Goal: Task Accomplishment & Management: Manage account settings

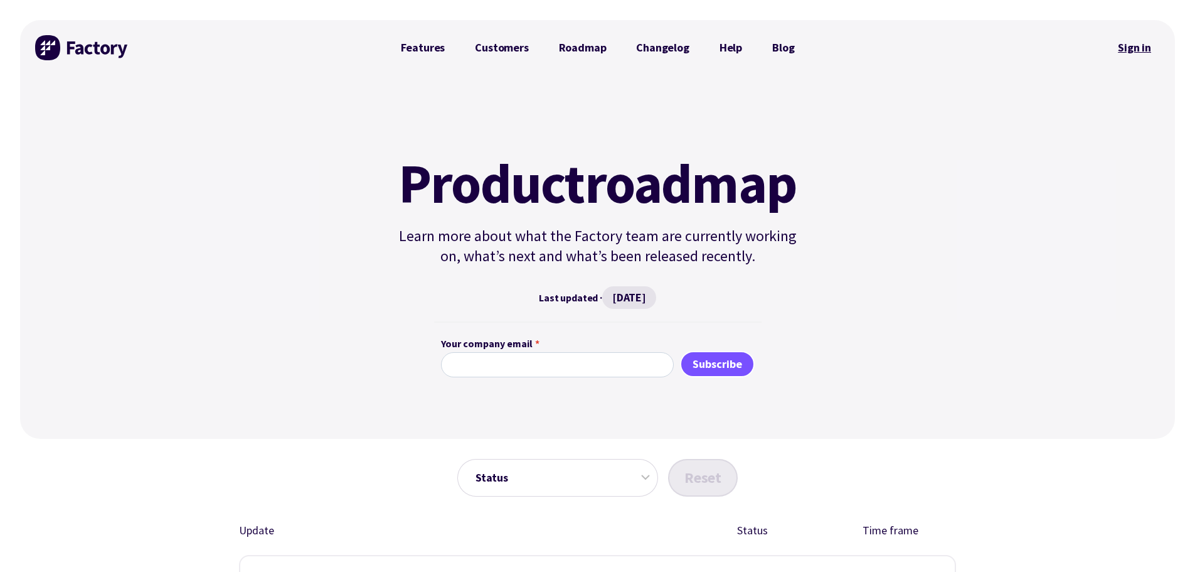
click at [1151, 50] on link "Sign in" at bounding box center [1134, 47] width 51 height 29
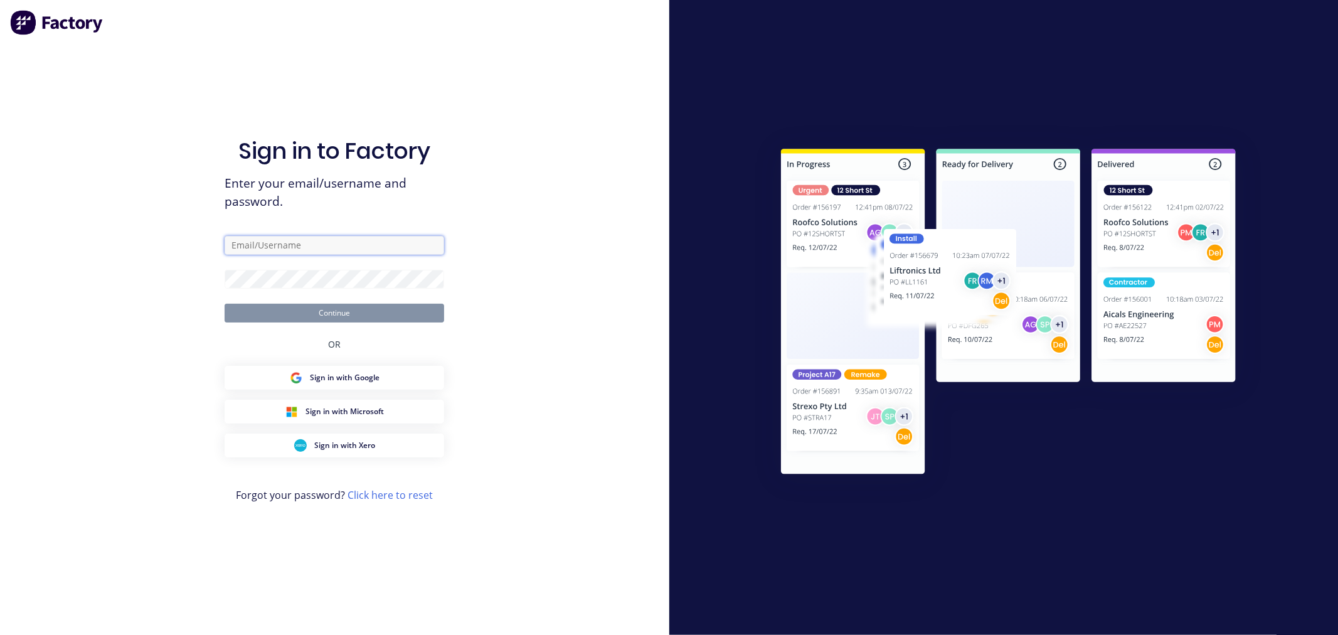
click at [322, 245] on input "text" at bounding box center [335, 245] width 220 height 19
type input "[EMAIL_ADDRESS][DOMAIN_NAME]"
click at [225, 304] on button "Continue" at bounding box center [335, 313] width 220 height 19
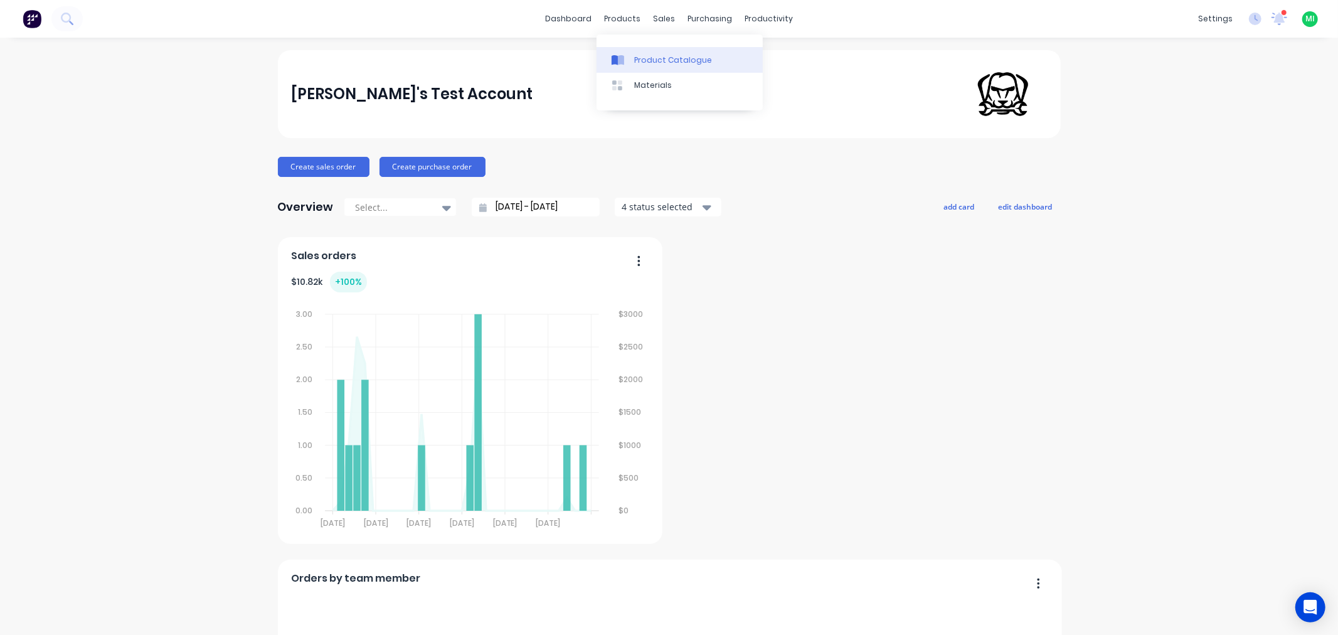
click at [646, 55] on div "Product Catalogue" at bounding box center [673, 60] width 78 height 11
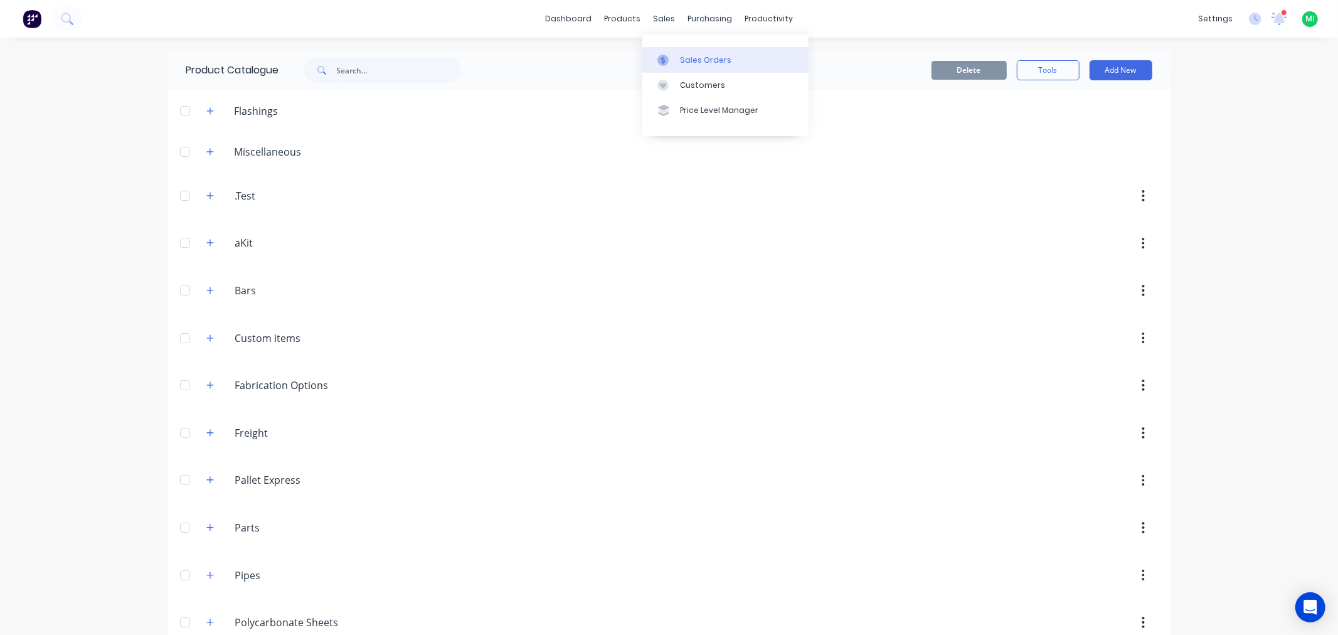
click at [672, 60] on div at bounding box center [667, 60] width 19 height 11
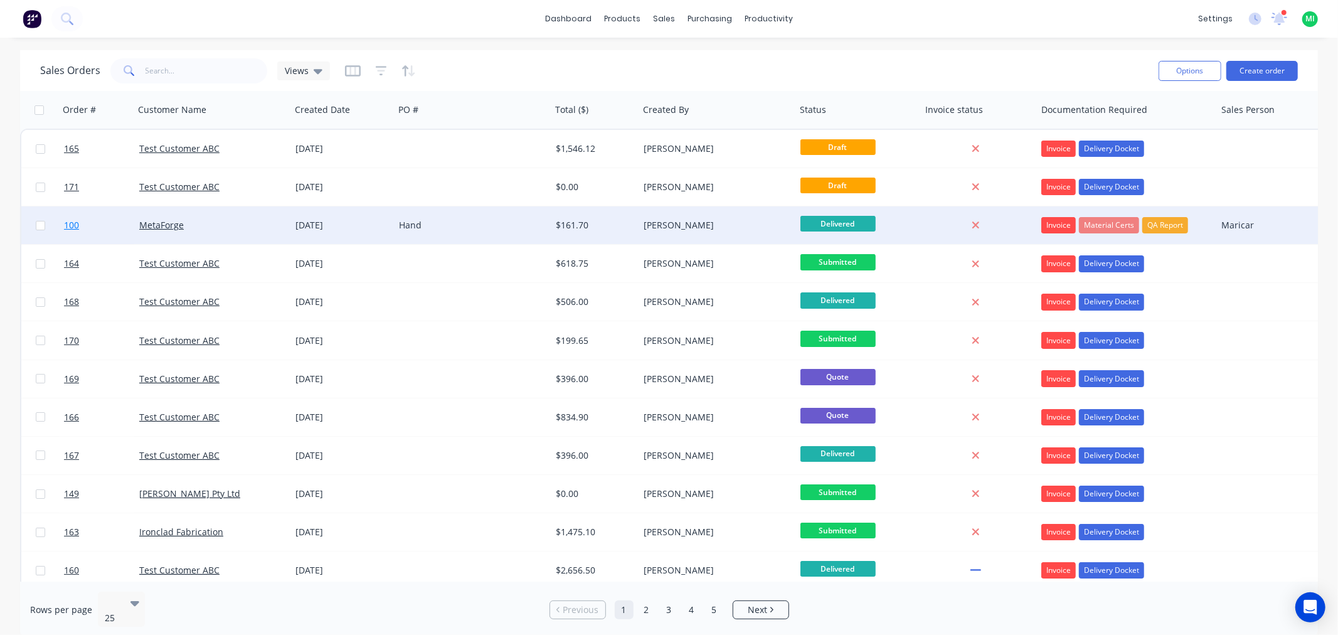
click at [109, 234] on link "100" at bounding box center [101, 225] width 75 height 38
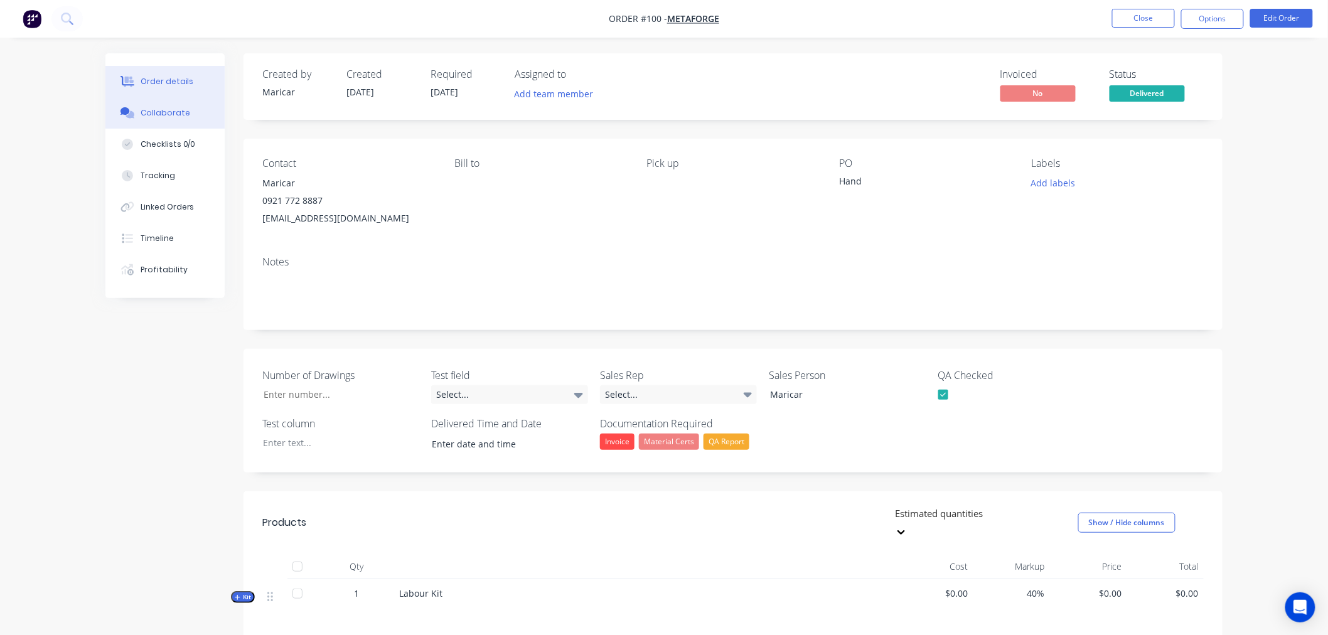
click at [171, 109] on div "Collaborate" at bounding box center [166, 112] width 50 height 11
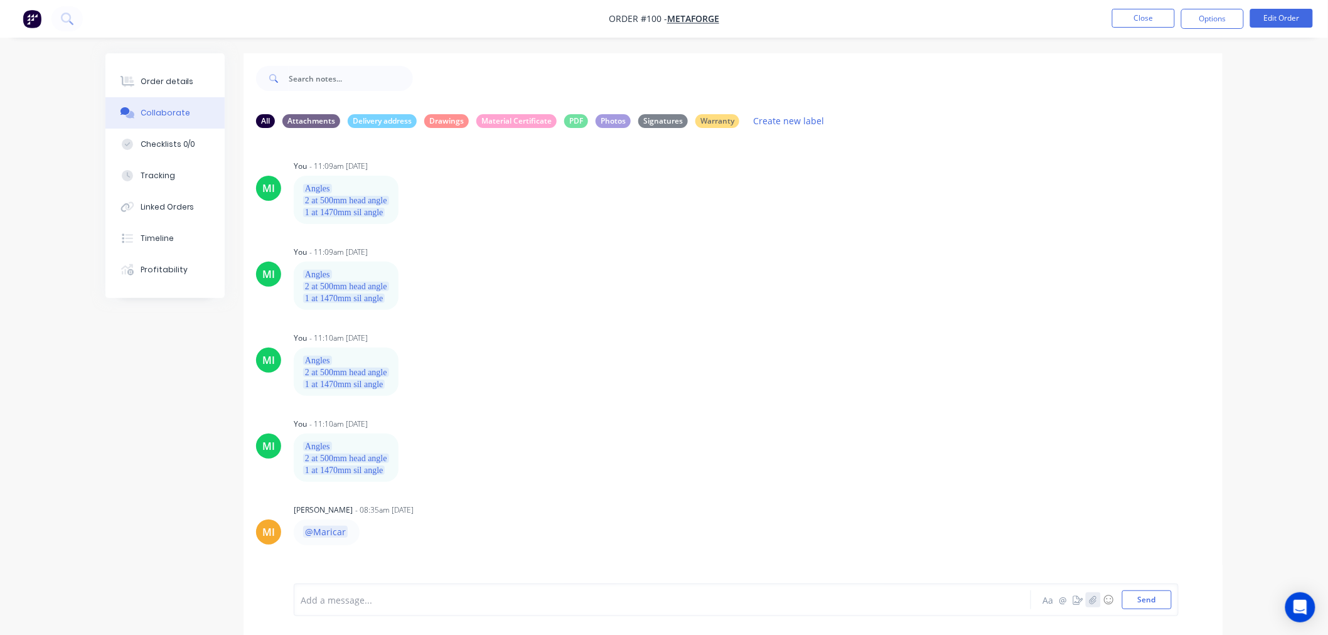
click at [1098, 602] on button "button" at bounding box center [1093, 599] width 15 height 15
click at [1131, 595] on button "Send" at bounding box center [1147, 599] width 50 height 19
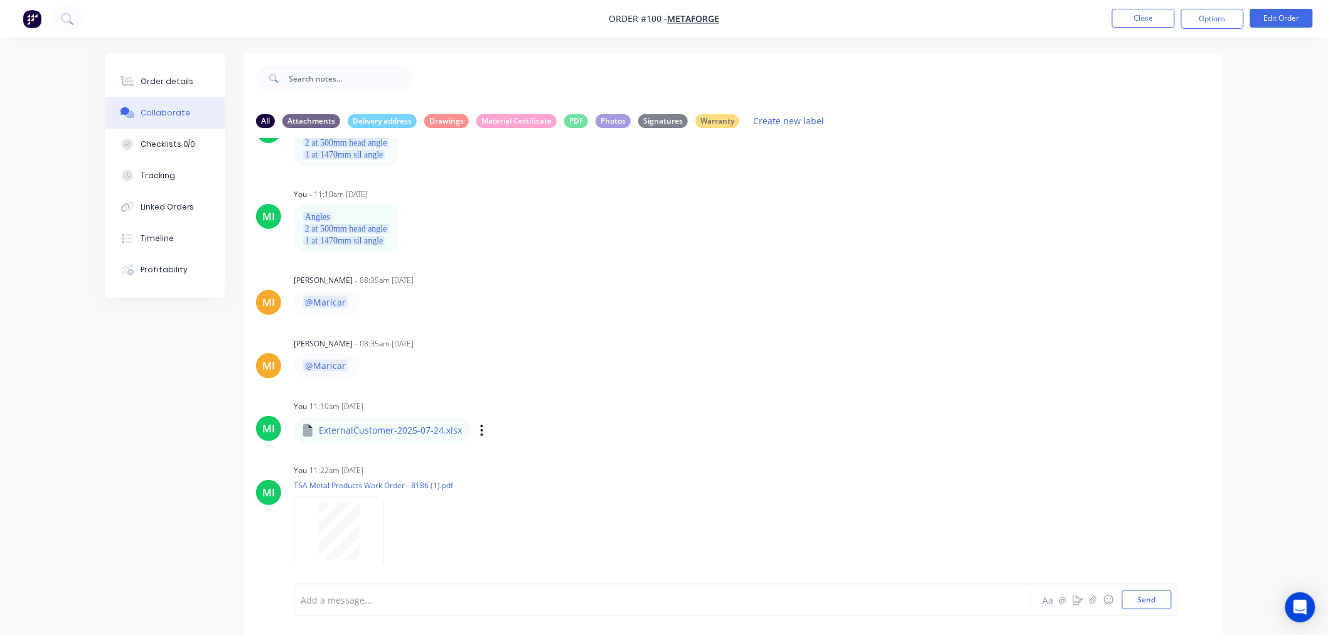
scroll to position [19, 0]
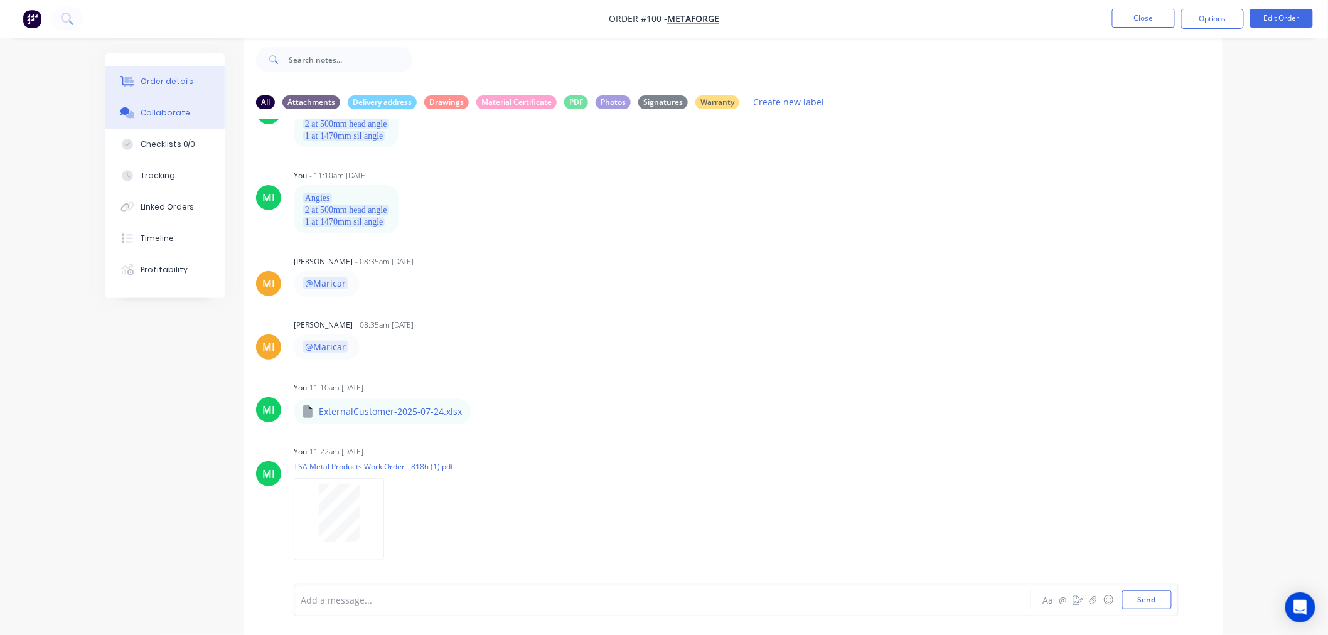
click at [168, 76] on div "Order details" at bounding box center [167, 81] width 53 height 11
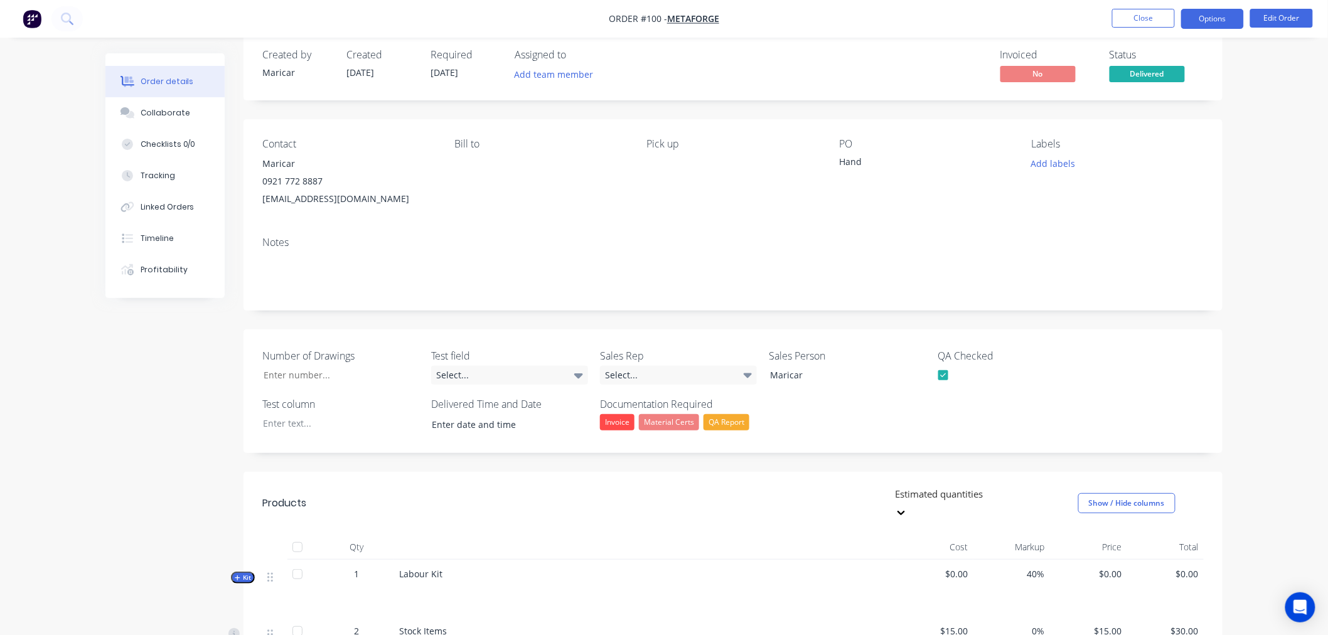
click at [1222, 20] on button "Options" at bounding box center [1212, 19] width 63 height 20
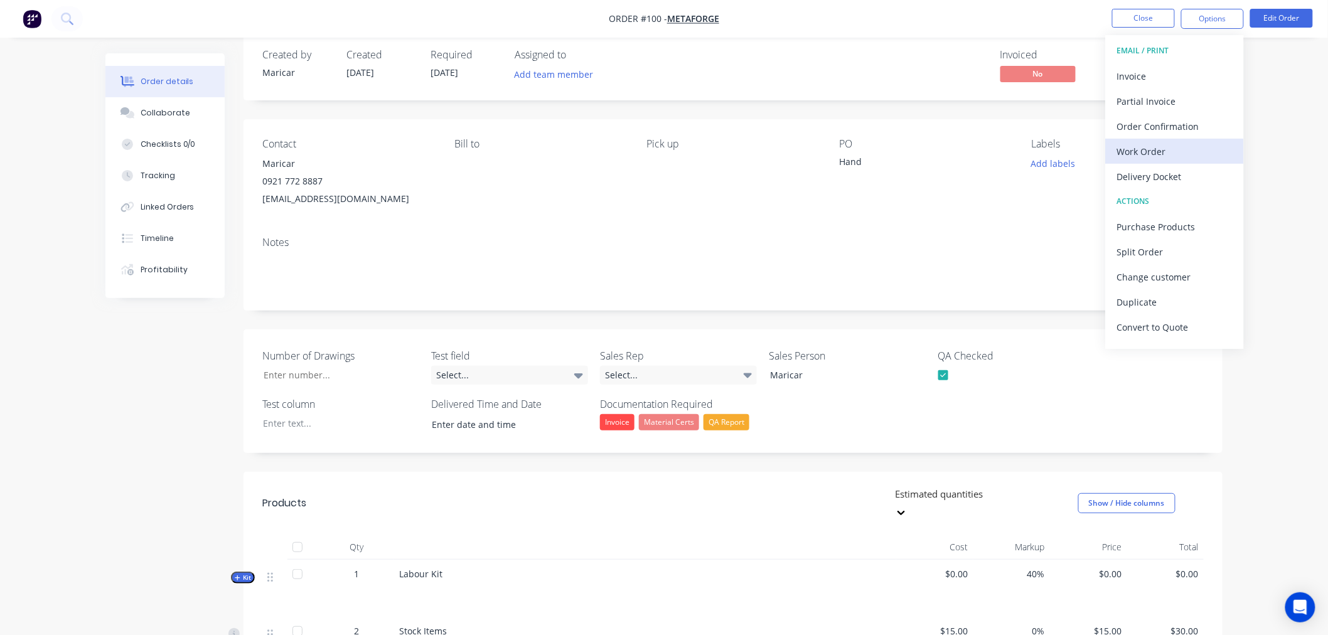
click at [1183, 156] on div "Work Order" at bounding box center [1174, 151] width 115 height 18
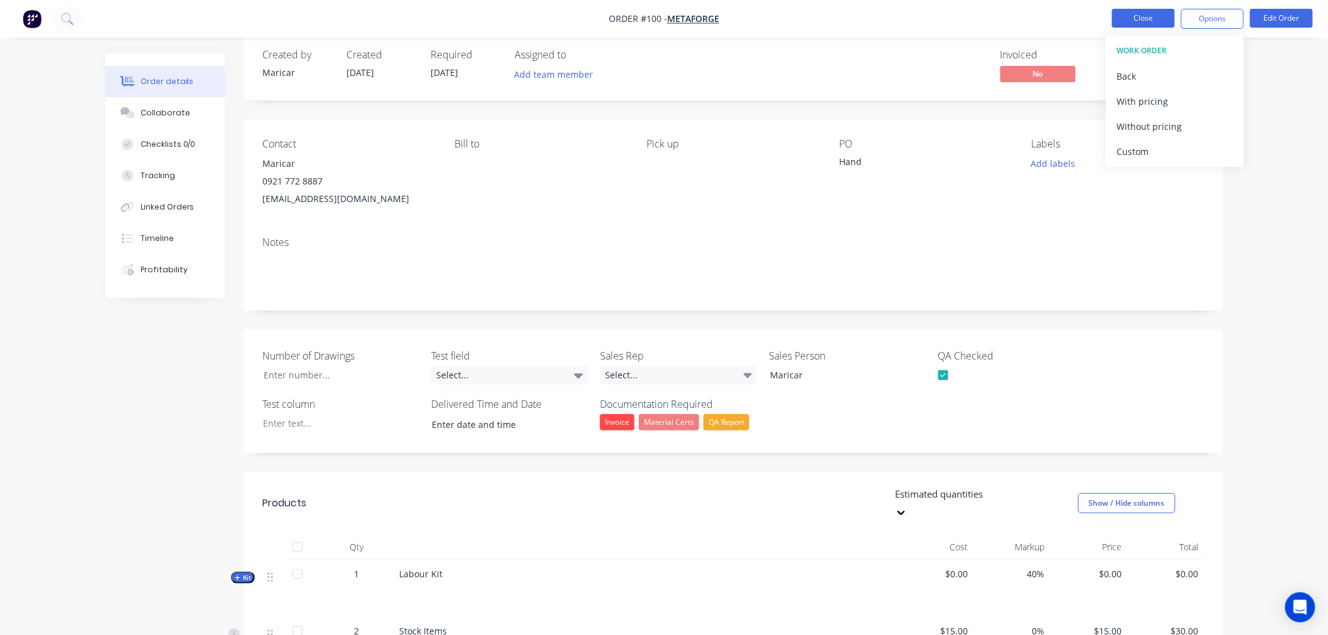
click at [1151, 9] on button "Close" at bounding box center [1143, 18] width 63 height 19
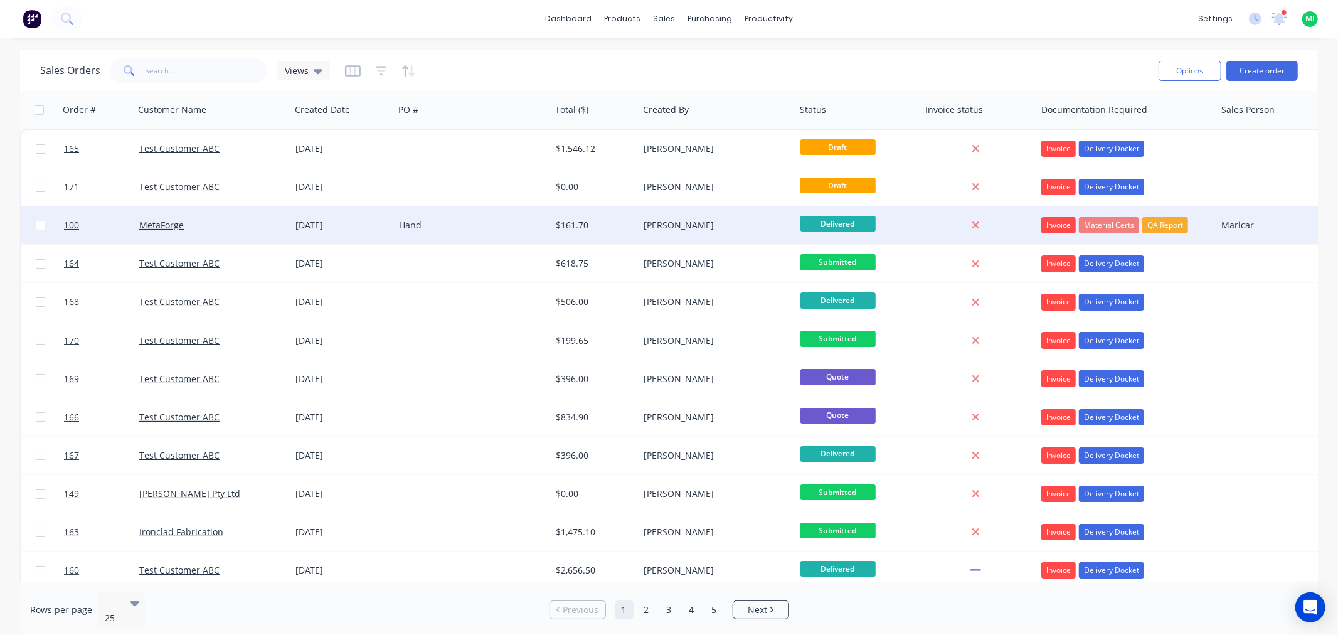
click at [416, 224] on div "Hand" at bounding box center [468, 225] width 139 height 13
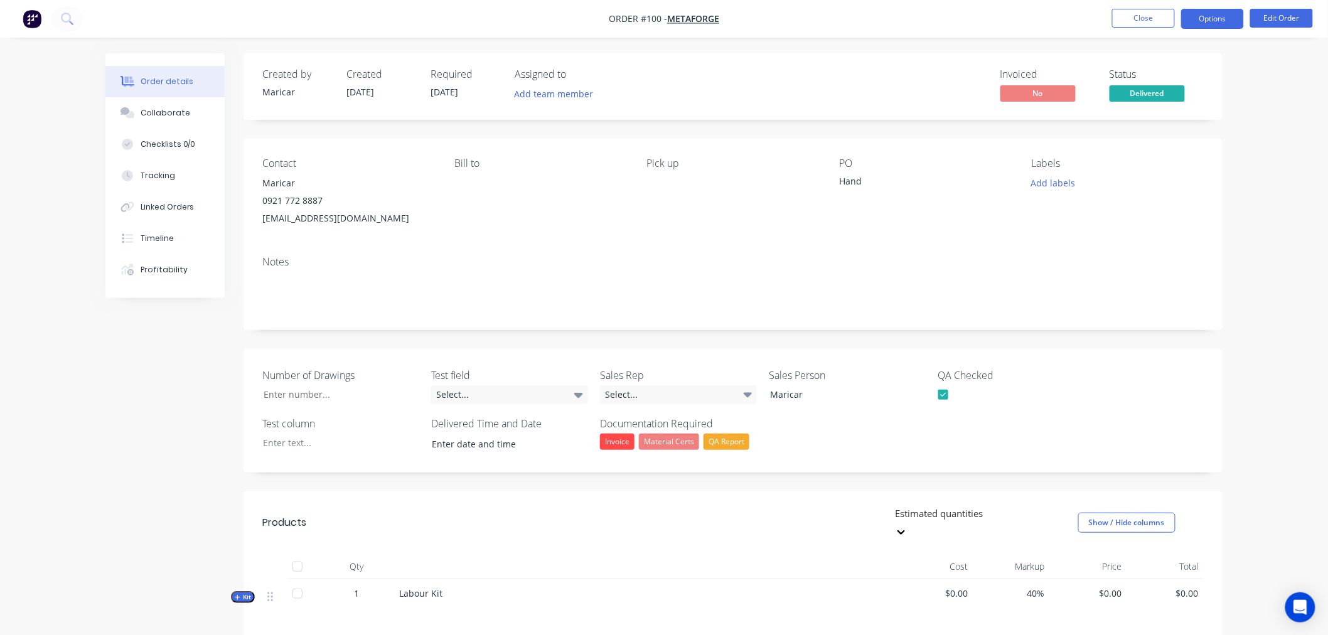
click at [1212, 19] on button "Options" at bounding box center [1212, 19] width 63 height 20
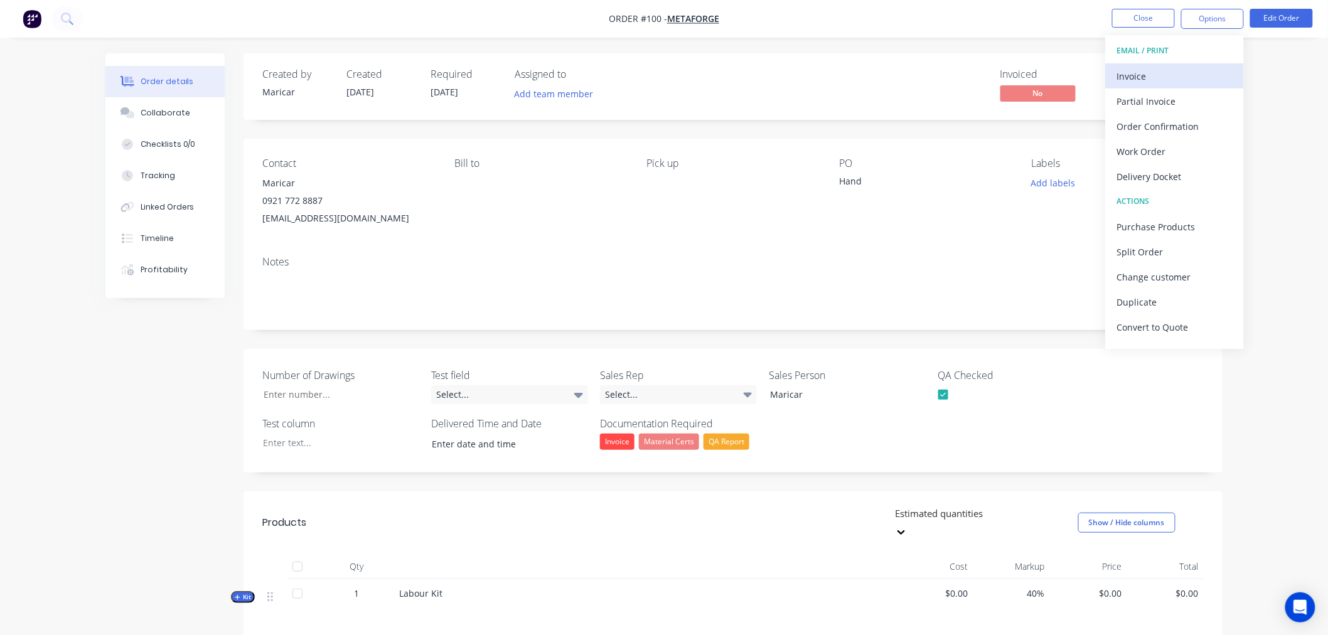
click at [1162, 69] on div "Invoice" at bounding box center [1174, 76] width 115 height 18
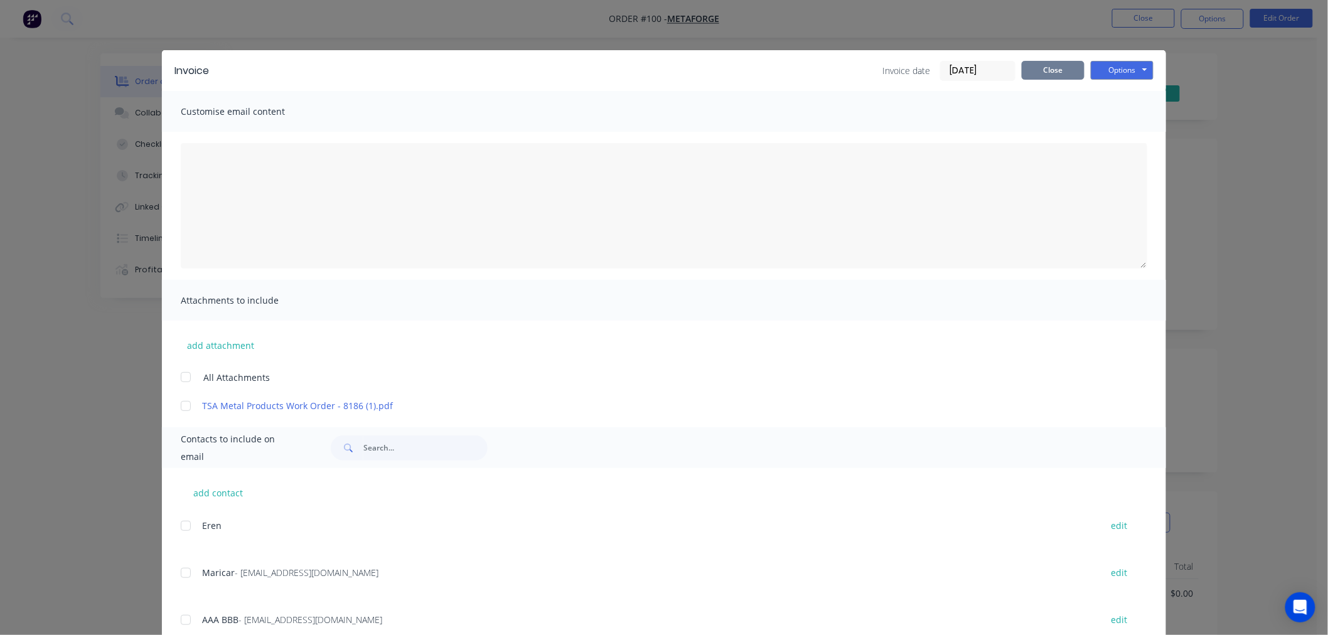
click at [1060, 70] on button "Close" at bounding box center [1053, 70] width 63 height 19
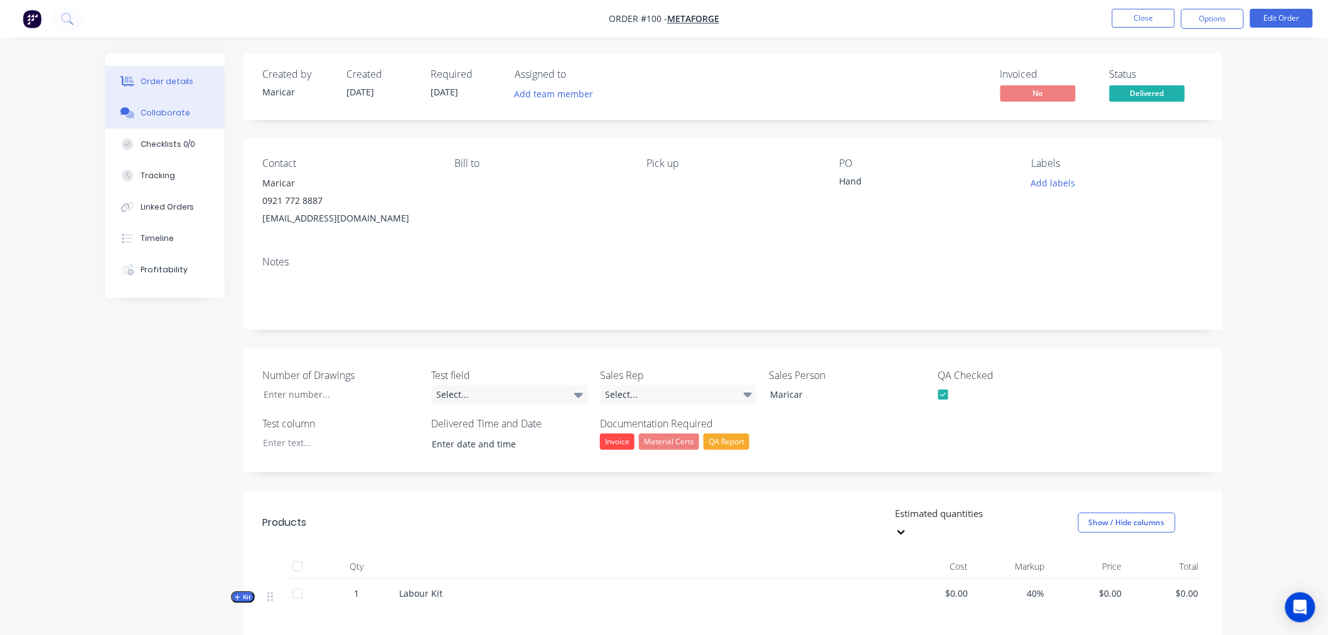
click at [169, 117] on div "Collaborate" at bounding box center [166, 112] width 50 height 11
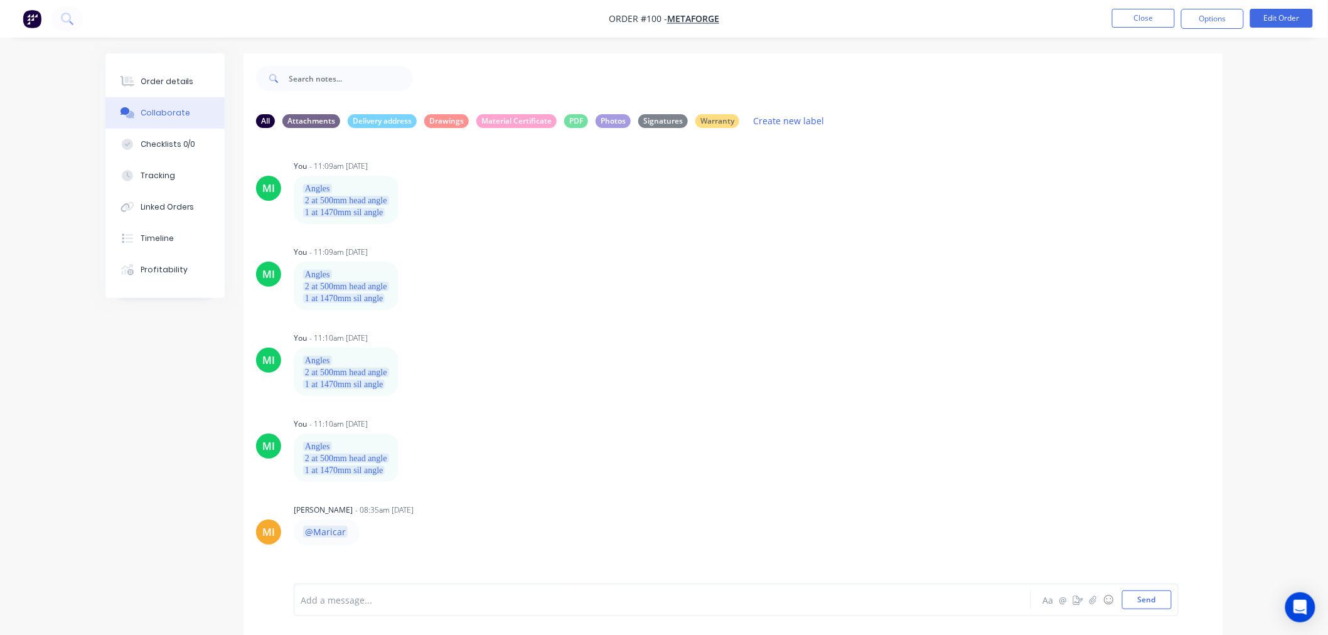
scroll to position [19, 0]
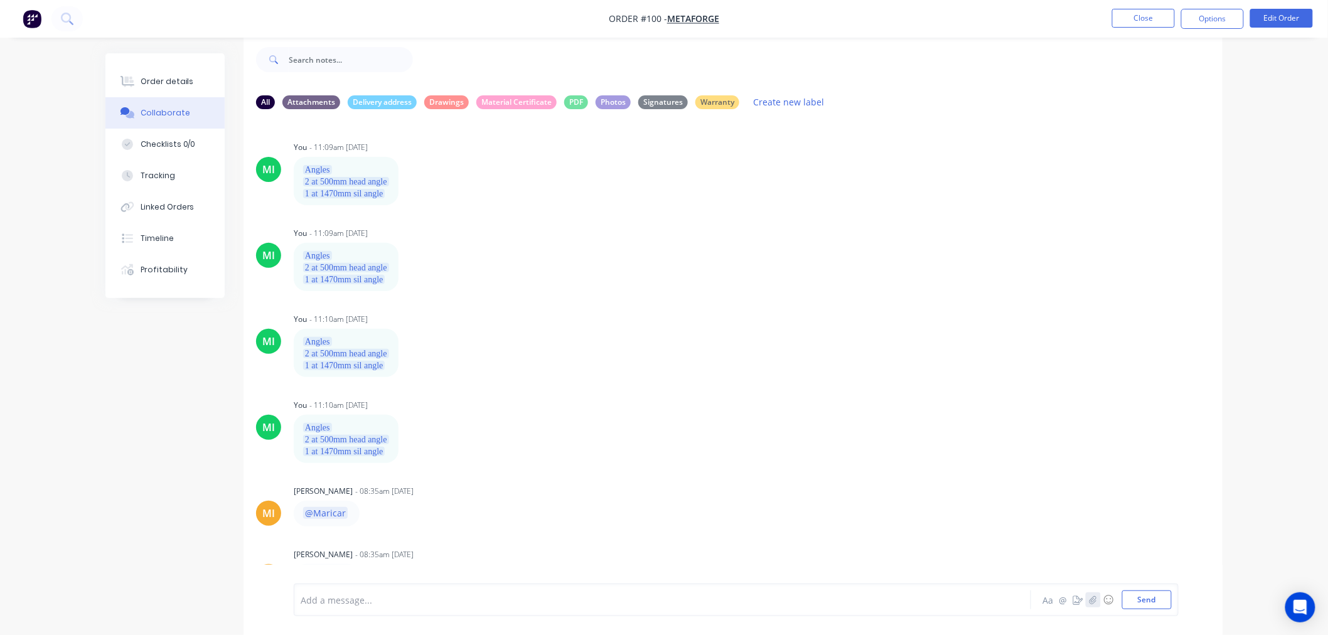
click at [1087, 600] on button "button" at bounding box center [1093, 599] width 15 height 15
click at [1151, 592] on button "Send" at bounding box center [1147, 599] width 50 height 19
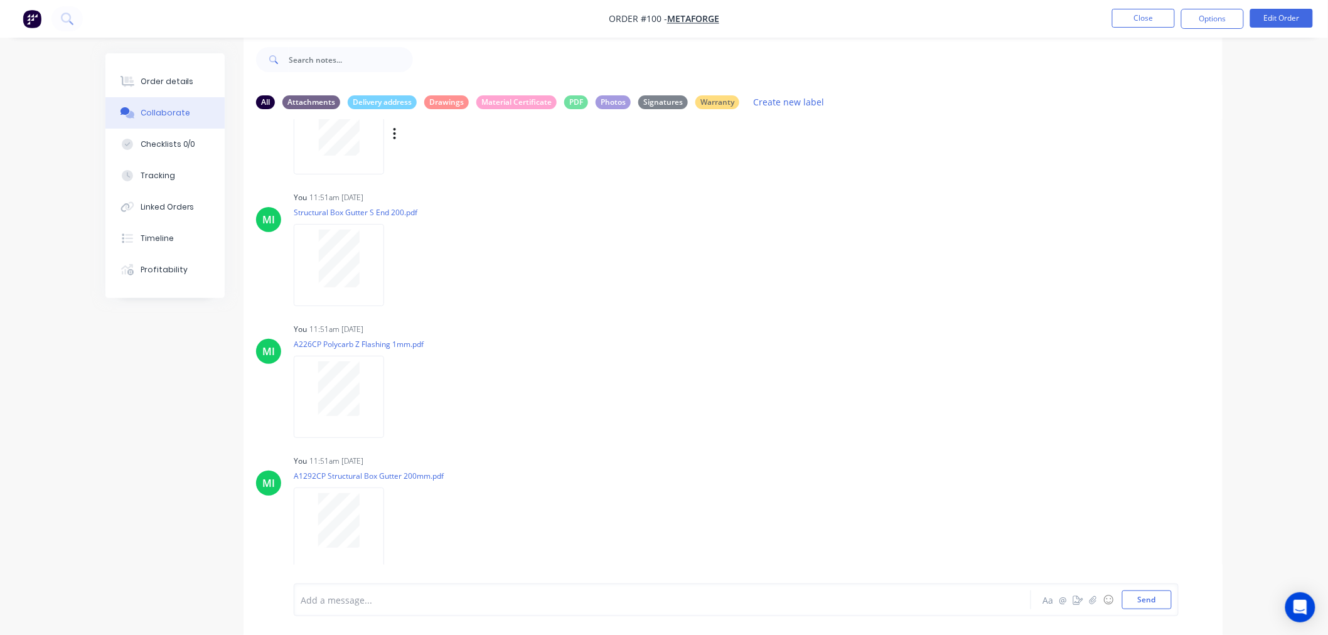
scroll to position [625, 0]
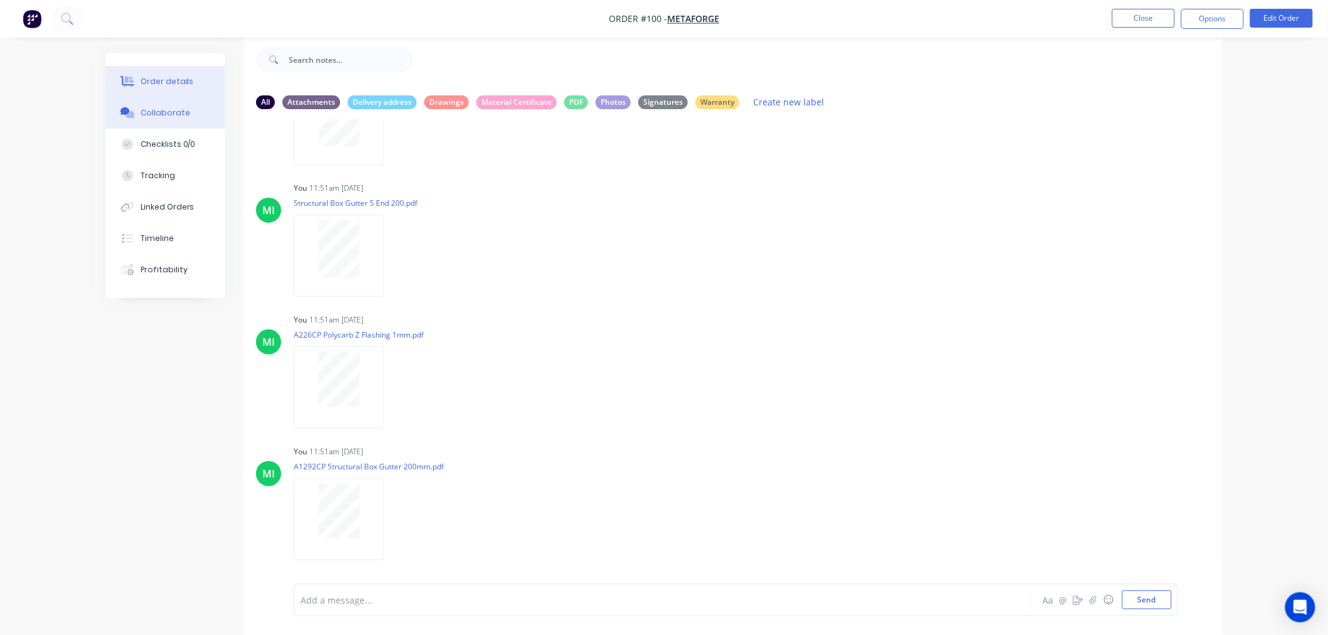
click at [183, 79] on div "Order details" at bounding box center [167, 81] width 53 height 11
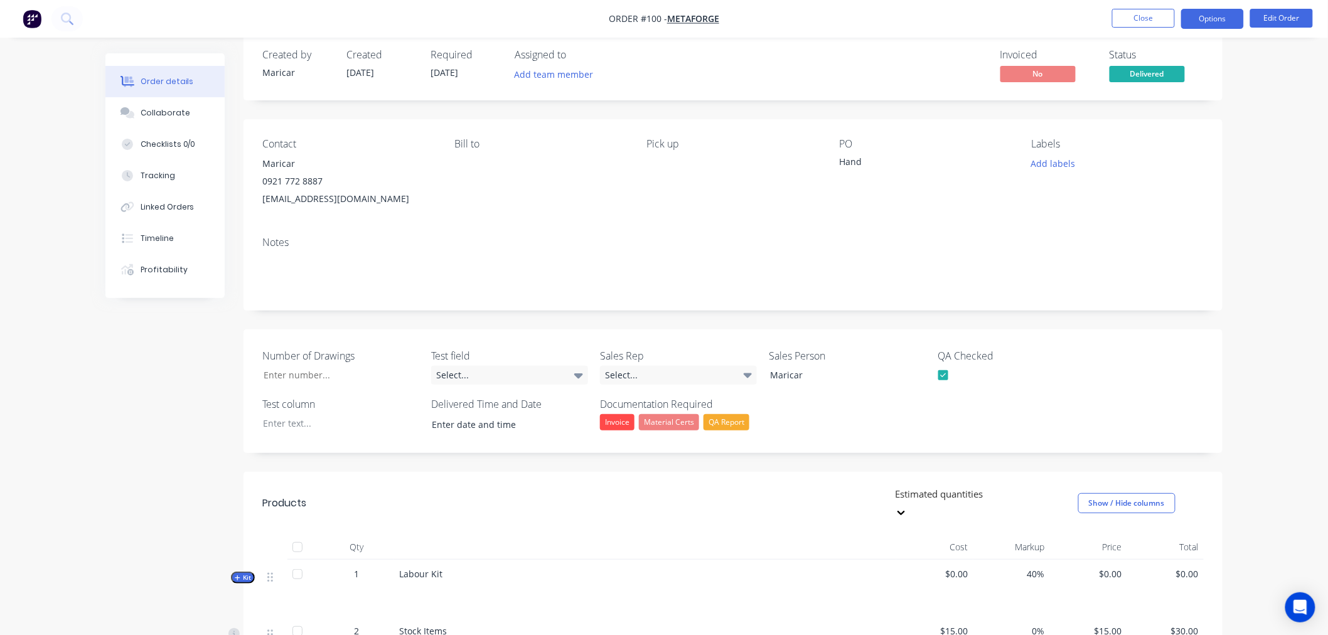
click at [1212, 26] on button "Options" at bounding box center [1212, 19] width 63 height 20
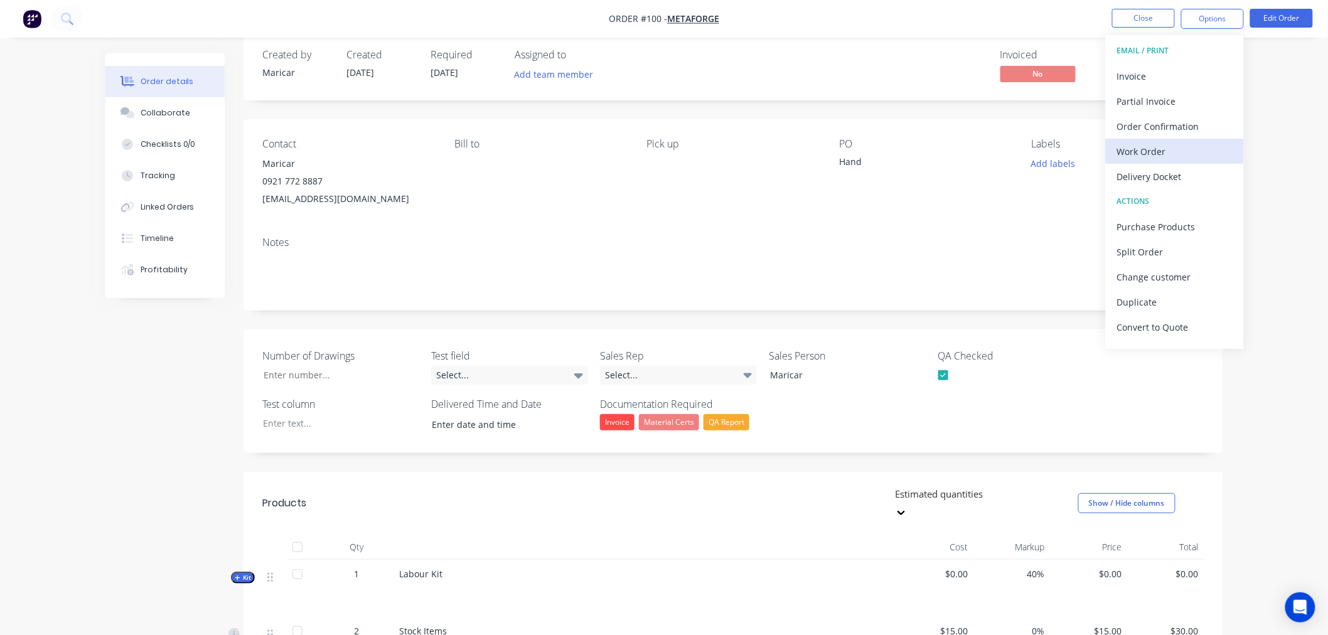
click at [1171, 157] on div "Work Order" at bounding box center [1174, 151] width 115 height 18
click at [1164, 143] on div "Custom" at bounding box center [1174, 151] width 115 height 18
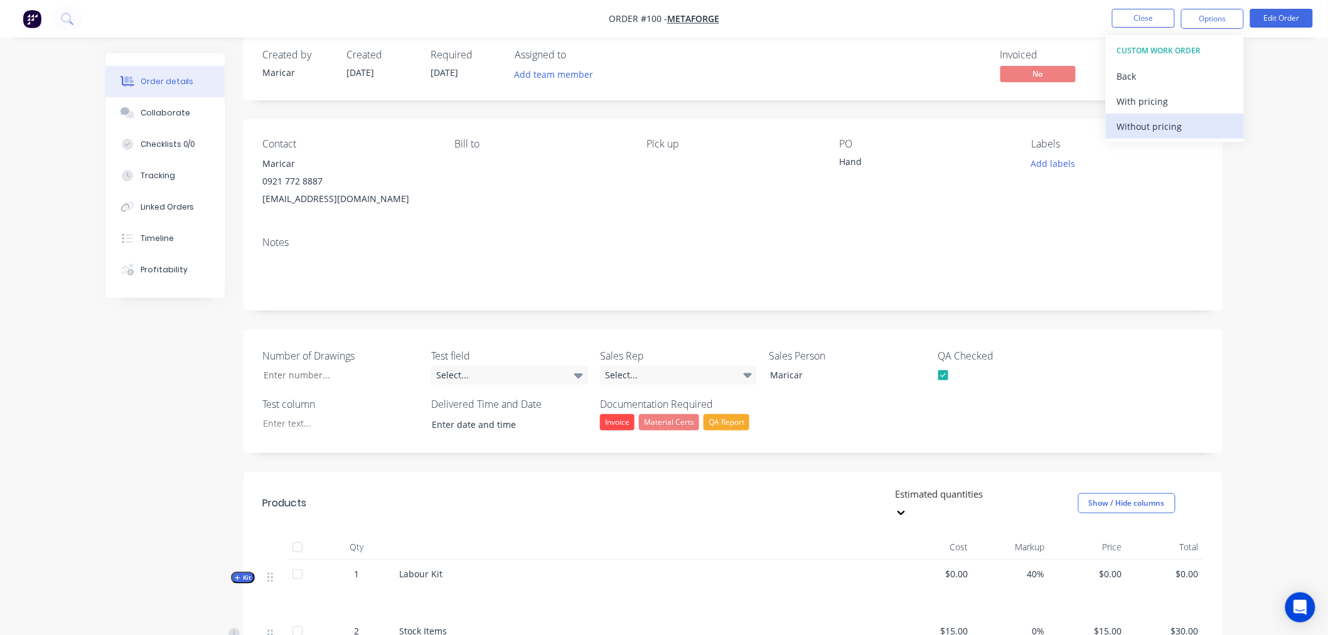
click at [1165, 126] on div "Without pricing" at bounding box center [1174, 126] width 115 height 18
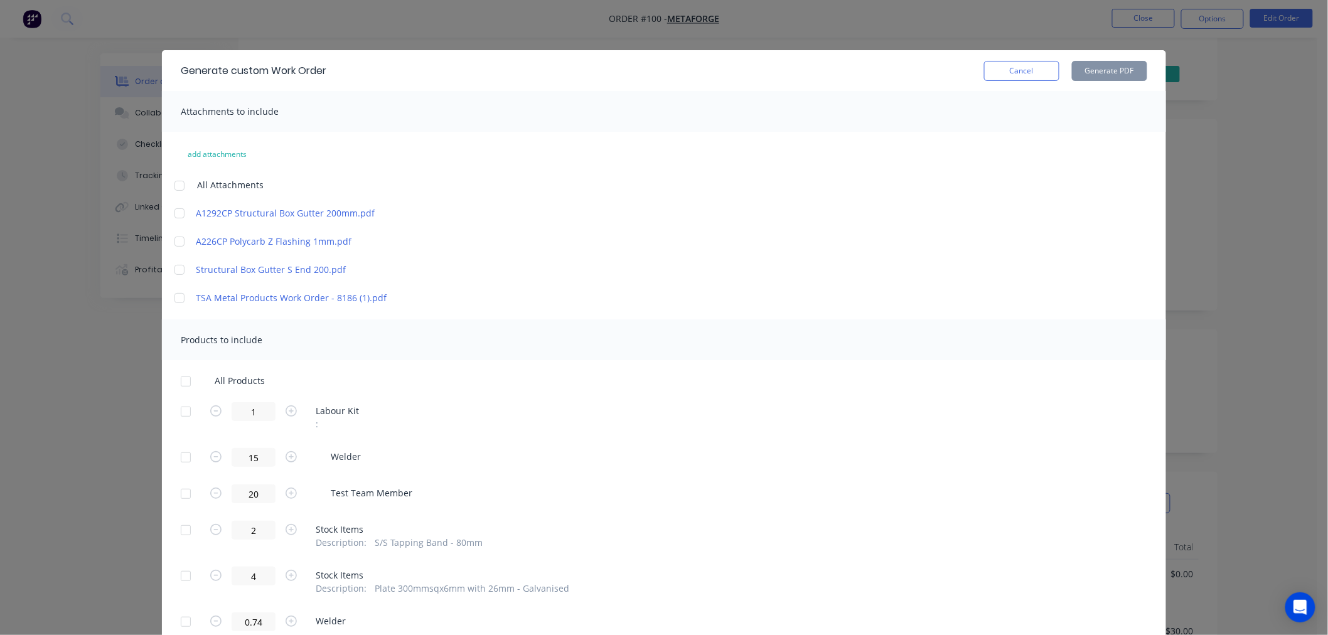
drag, startPoint x: 172, startPoint y: 217, endPoint x: 178, endPoint y: 223, distance: 8.4
click at [172, 216] on div at bounding box center [179, 213] width 25 height 25
click at [176, 242] on div at bounding box center [179, 241] width 25 height 25
click at [174, 265] on div at bounding box center [179, 269] width 25 height 25
drag, startPoint x: 184, startPoint y: 378, endPoint x: 550, endPoint y: 267, distance: 382.9
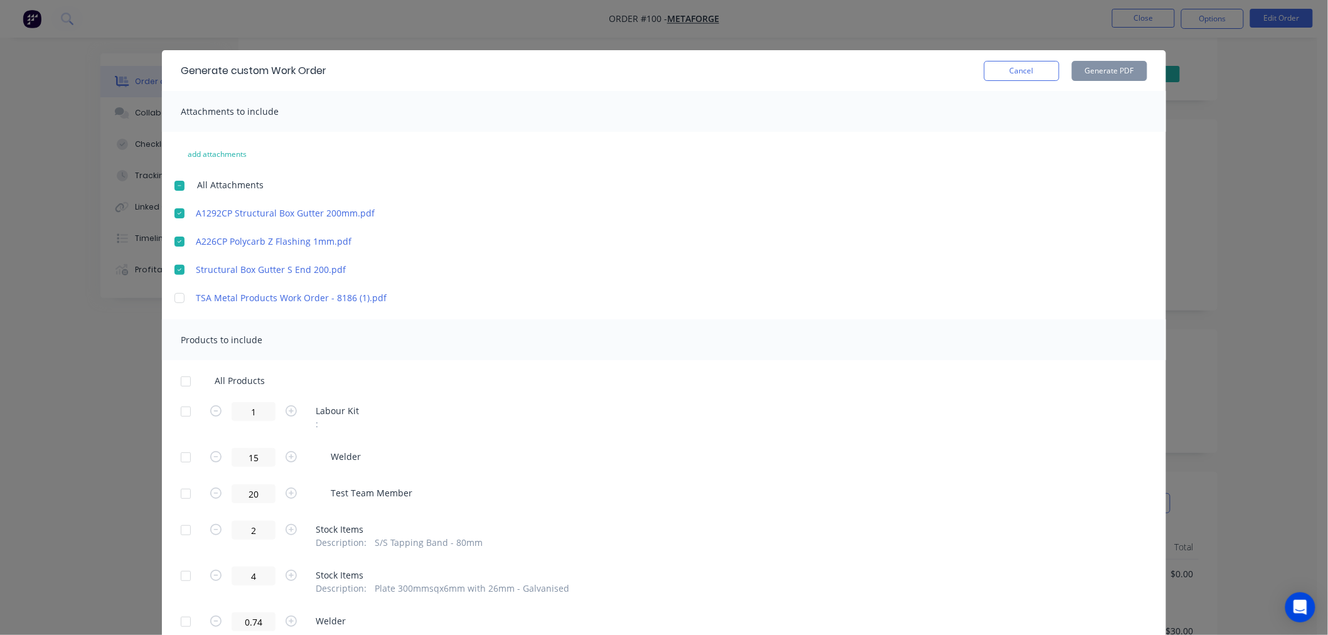
click at [184, 379] on div at bounding box center [185, 381] width 25 height 25
click at [1112, 70] on button "Generate PDF" at bounding box center [1109, 71] width 75 height 20
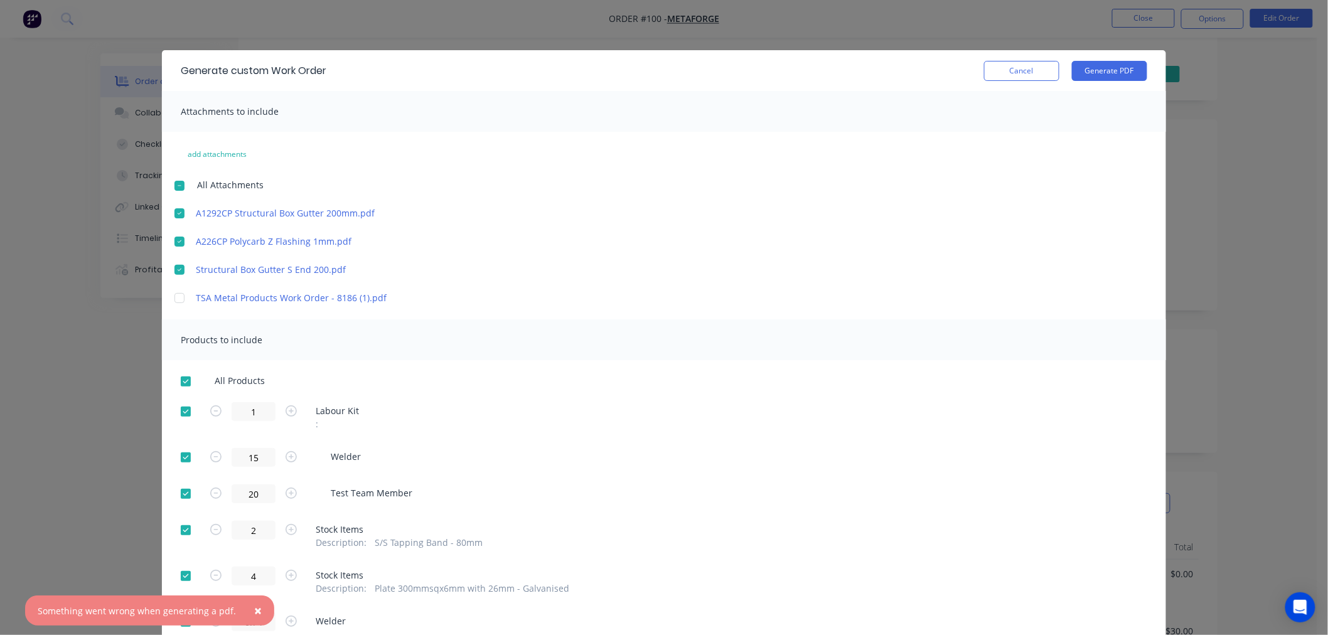
click at [172, 188] on div at bounding box center [179, 185] width 25 height 25
click at [174, 294] on div at bounding box center [179, 298] width 25 height 25
click at [1104, 67] on button "Generate PDF" at bounding box center [1109, 71] width 75 height 20
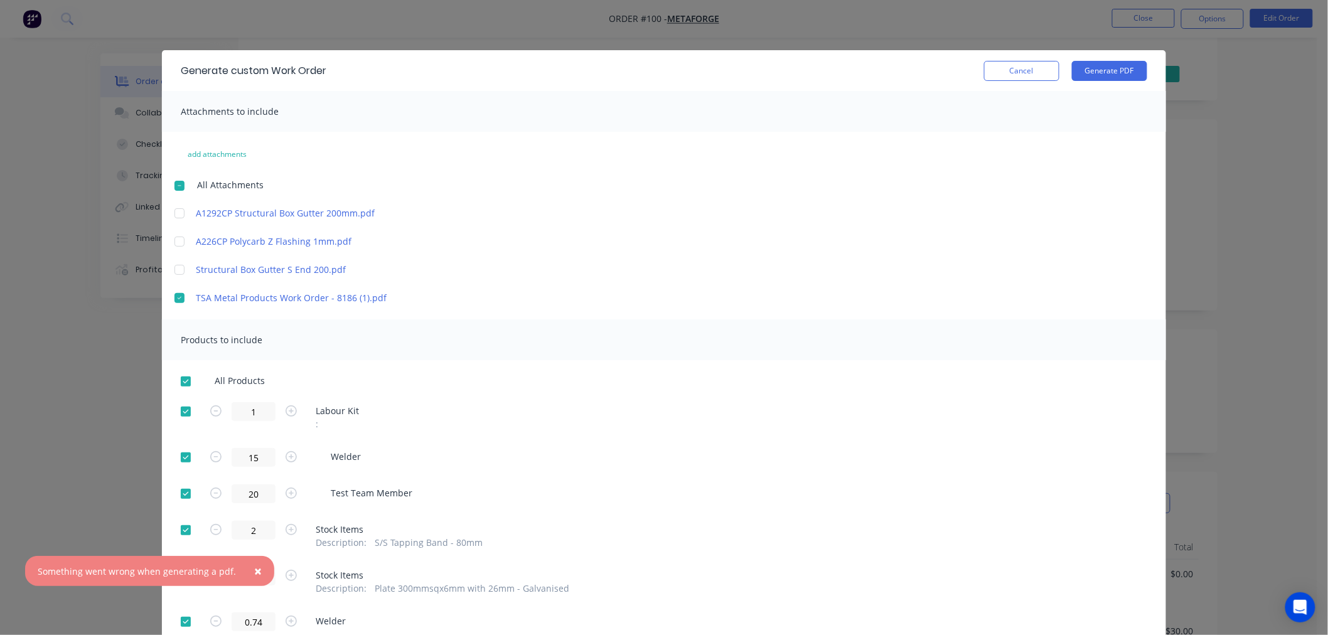
click at [254, 614] on span "×" at bounding box center [258, 611] width 8 height 18
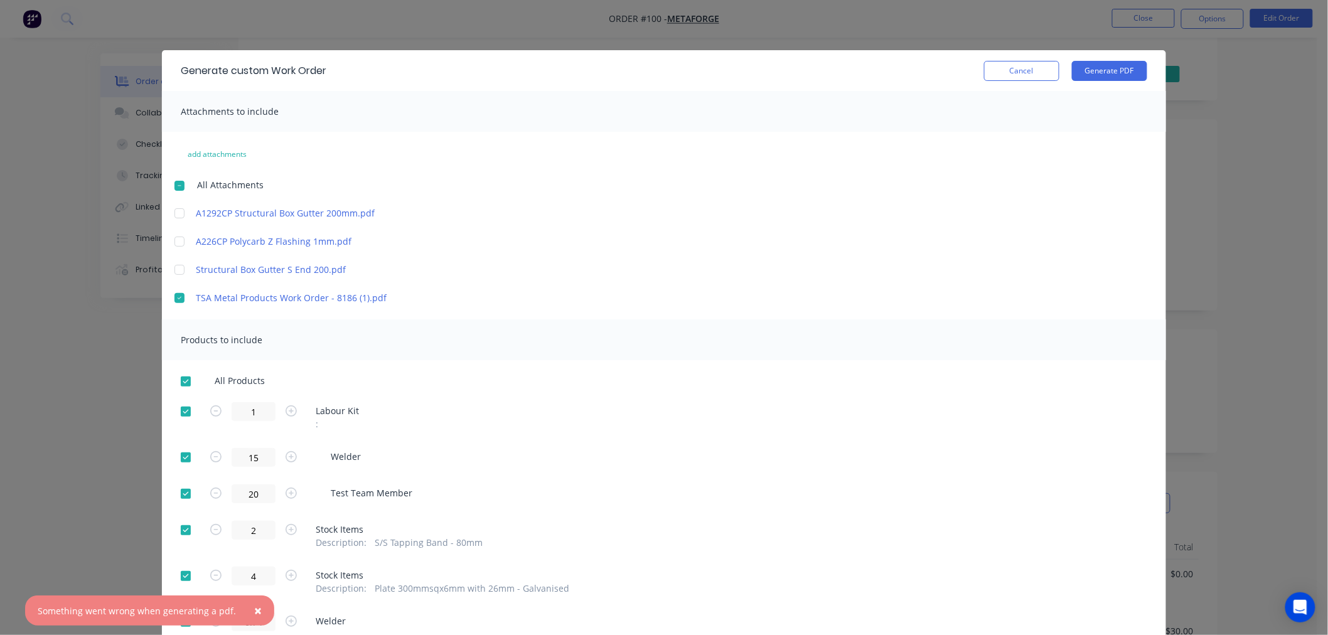
click at [254, 614] on span "×" at bounding box center [258, 611] width 8 height 18
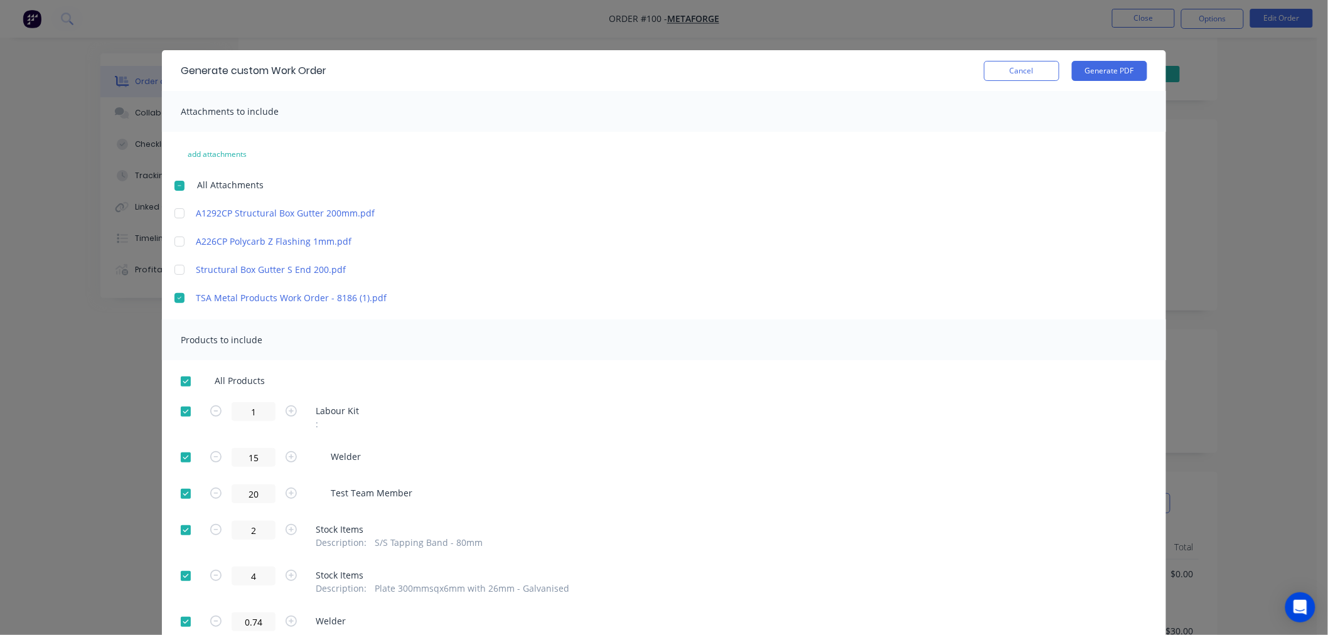
click at [167, 301] on div at bounding box center [179, 298] width 25 height 25
click at [232, 159] on button "add attachments" at bounding box center [216, 154] width 85 height 20
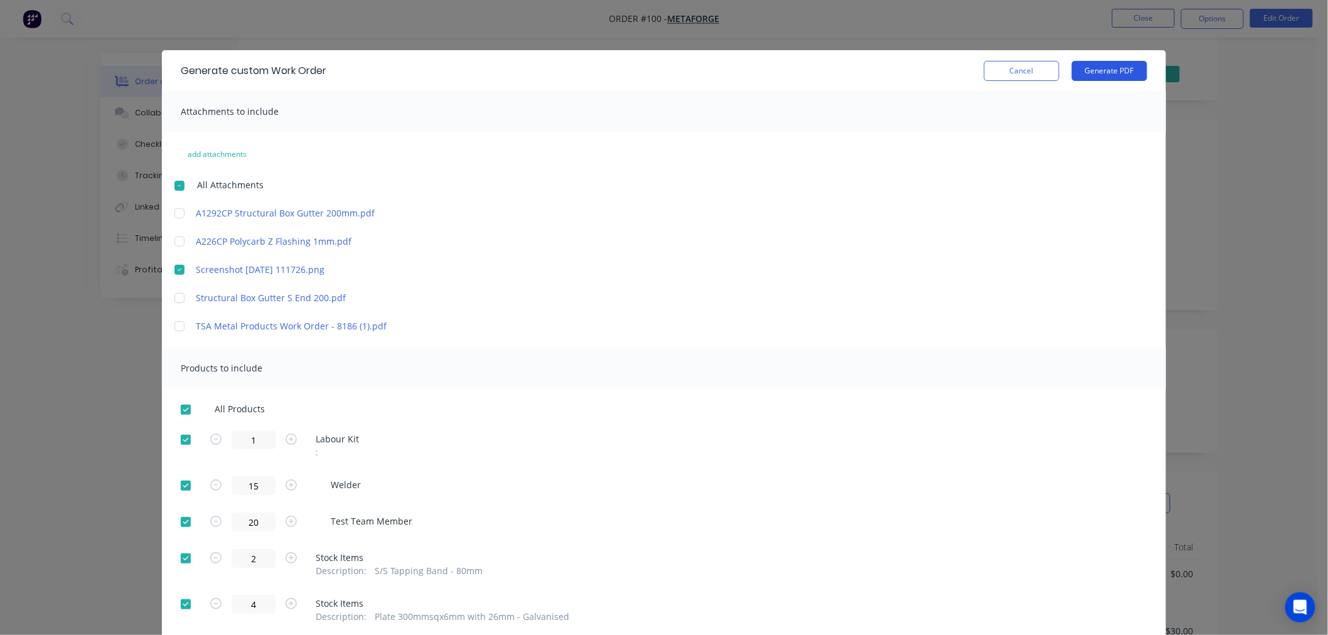
click at [1095, 72] on button "Generate PDF" at bounding box center [1109, 71] width 75 height 20
click at [1025, 67] on button "Cancel" at bounding box center [1021, 71] width 75 height 20
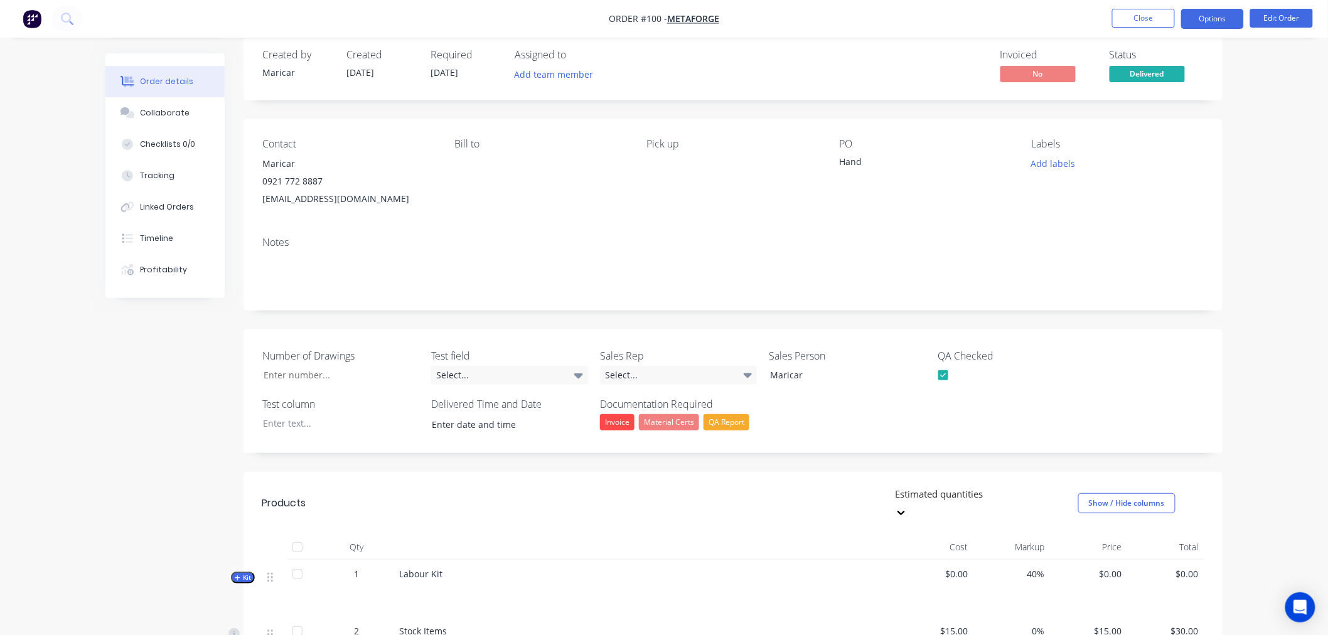
click at [1205, 19] on button "Options" at bounding box center [1212, 19] width 63 height 20
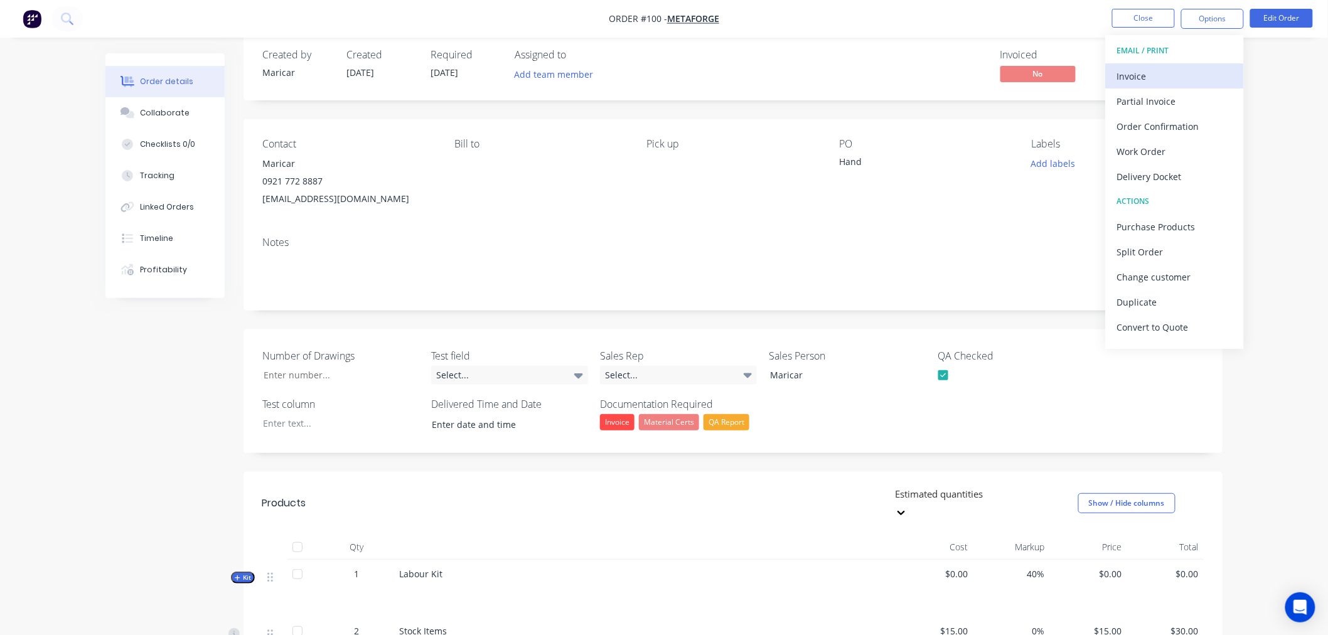
click at [1160, 72] on div "Invoice" at bounding box center [1174, 76] width 115 height 18
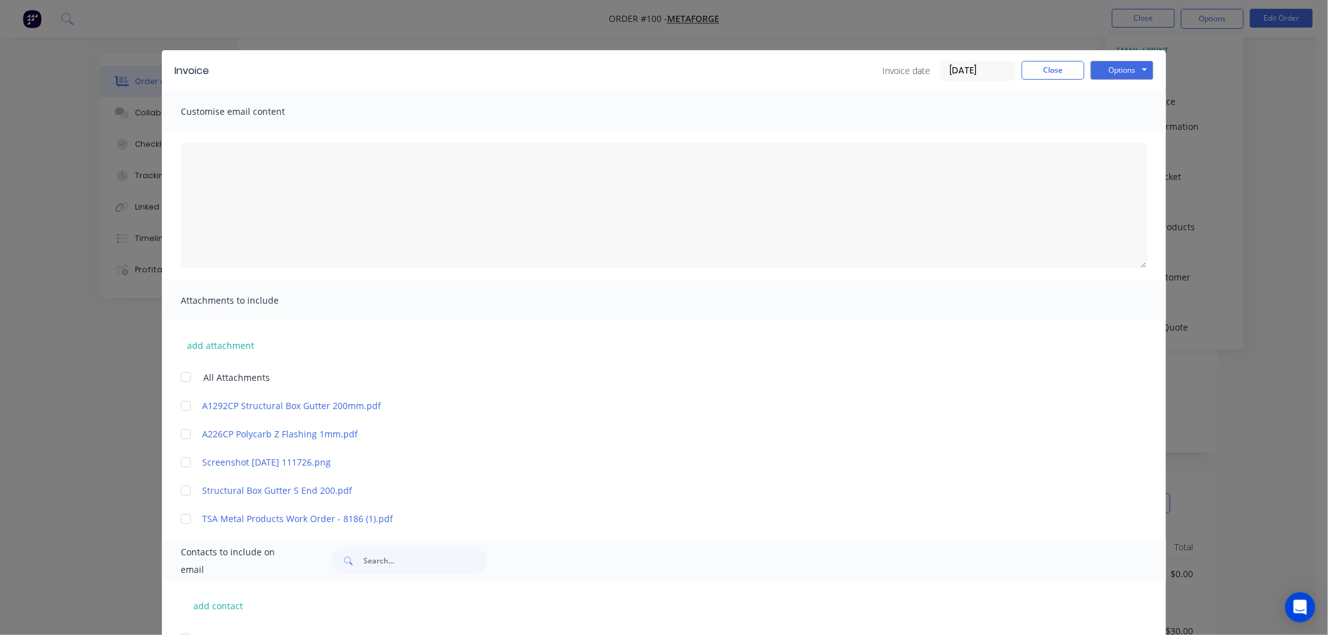
click at [176, 411] on div at bounding box center [185, 405] width 25 height 25
click at [173, 438] on div at bounding box center [185, 434] width 25 height 25
drag, startPoint x: 179, startPoint y: 483, endPoint x: 231, endPoint y: 484, distance: 52.1
click at [179, 483] on div at bounding box center [185, 490] width 25 height 25
click at [1118, 69] on button "Options" at bounding box center [1122, 70] width 63 height 19
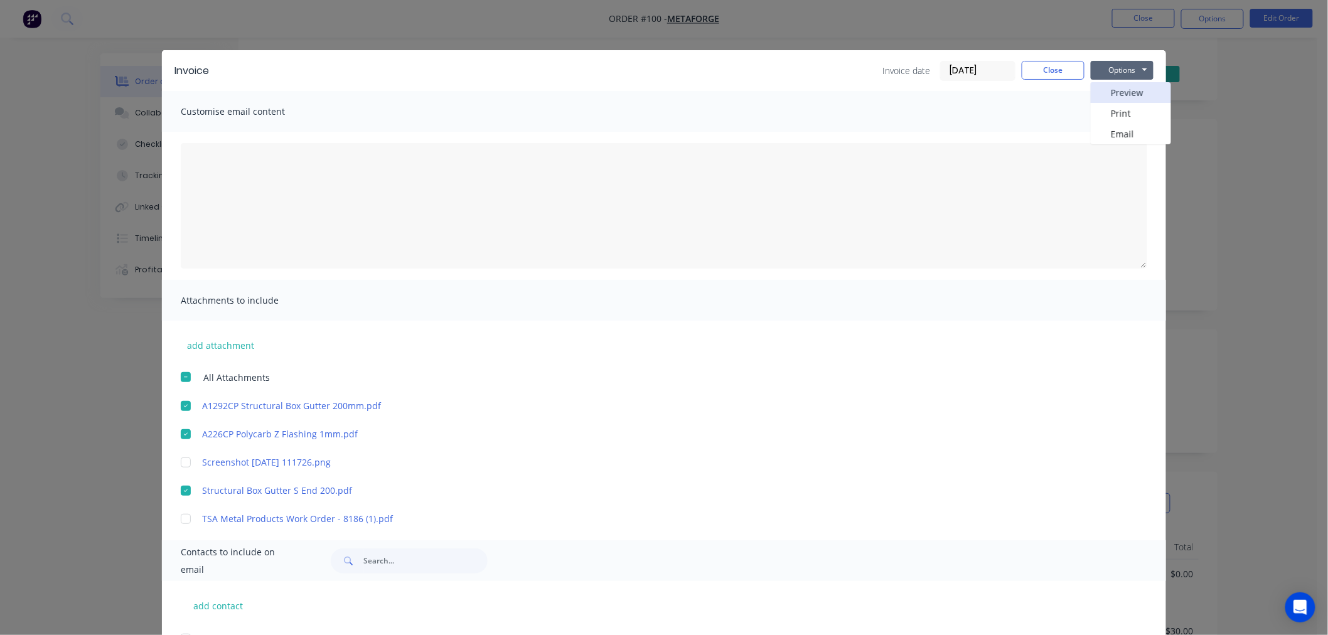
click at [1121, 90] on button "Preview" at bounding box center [1131, 92] width 80 height 21
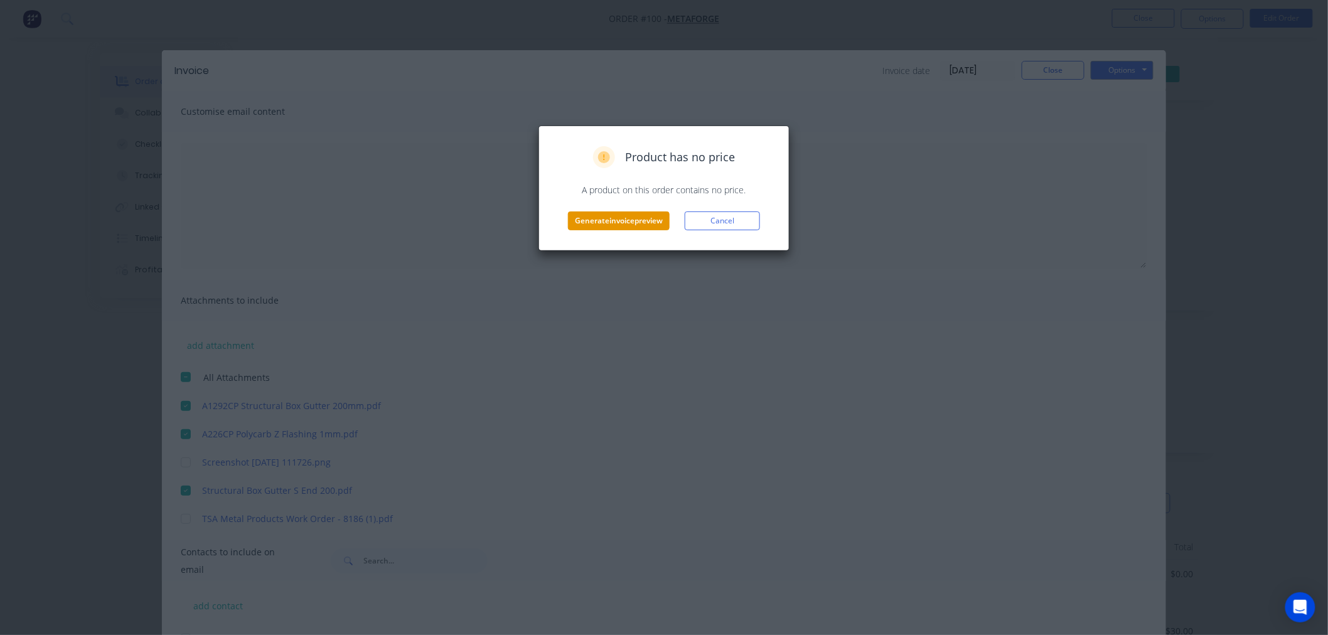
click at [612, 220] on button "Generate invoice preview" at bounding box center [619, 220] width 102 height 19
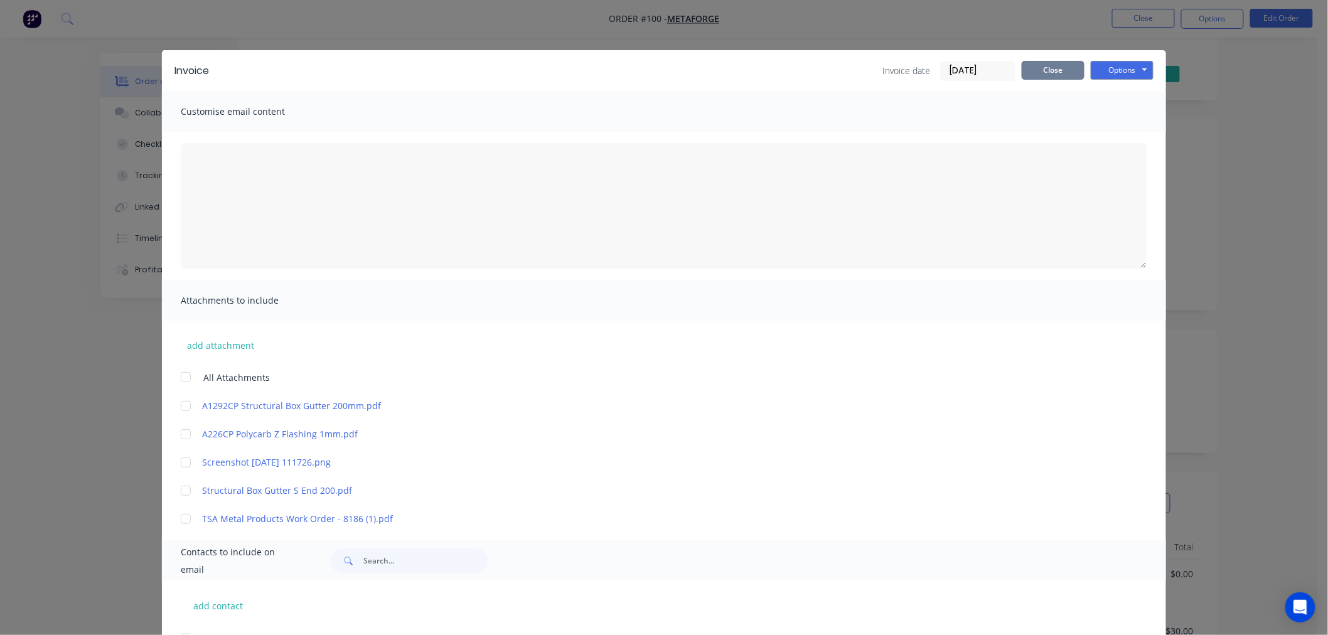
click at [1045, 67] on button "Close" at bounding box center [1053, 70] width 63 height 19
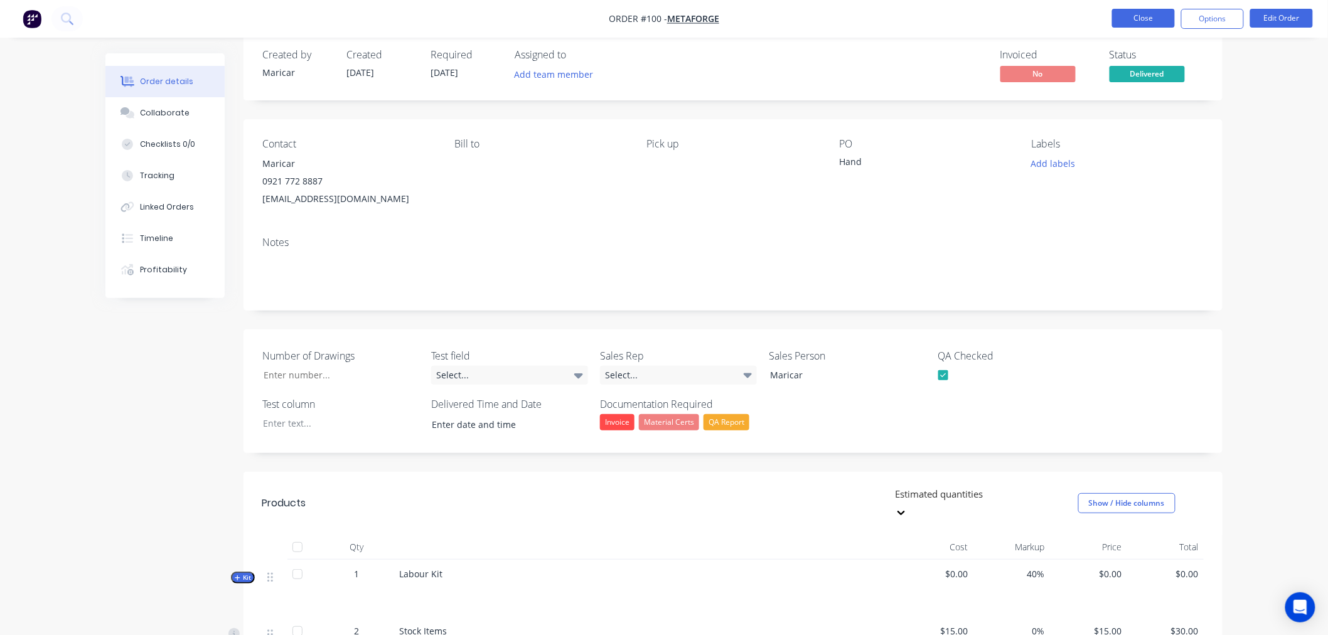
click at [1153, 11] on button "Close" at bounding box center [1143, 18] width 63 height 19
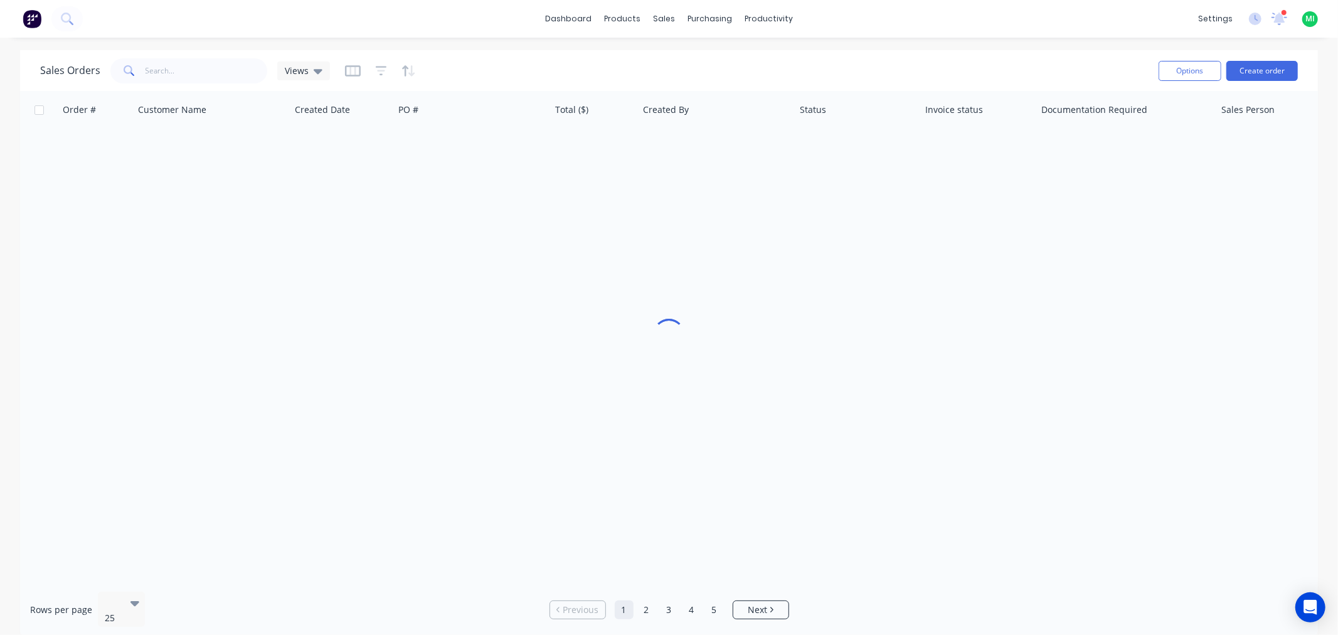
click at [33, 18] on img at bounding box center [32, 18] width 19 height 19
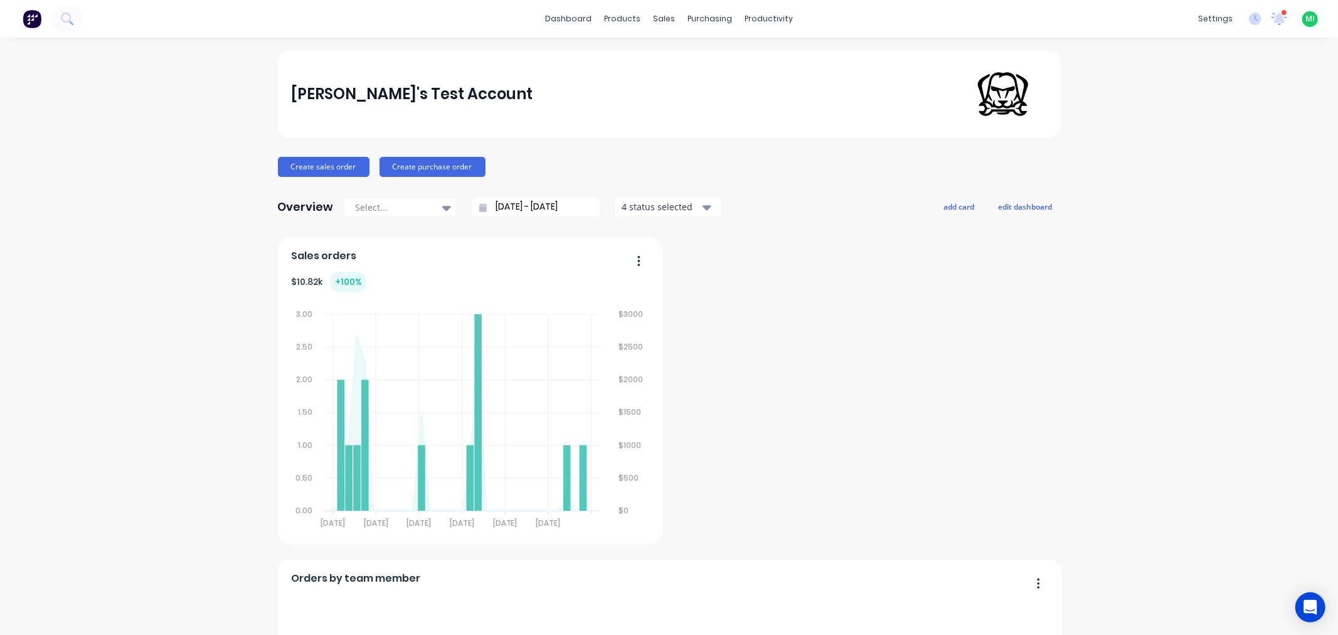
click at [1306, 18] on span "MI" at bounding box center [1310, 18] width 9 height 11
click at [1187, 154] on div "Sign out" at bounding box center [1204, 156] width 34 height 11
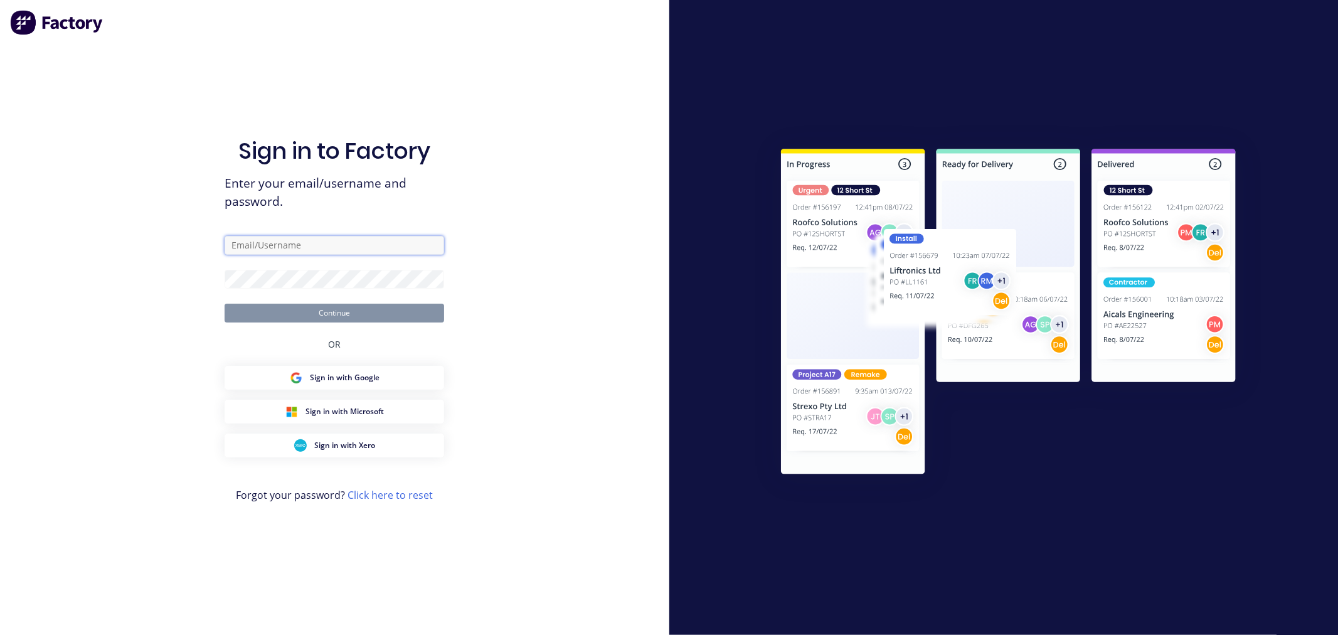
click at [338, 249] on input "text" at bounding box center [335, 245] width 220 height 19
click at [338, 249] on input "maricar@factory" at bounding box center [335, 245] width 220 height 19
type input "[EMAIL_ADDRESS][DOMAIN_NAME]"
click at [225, 304] on button "Continue" at bounding box center [335, 313] width 220 height 19
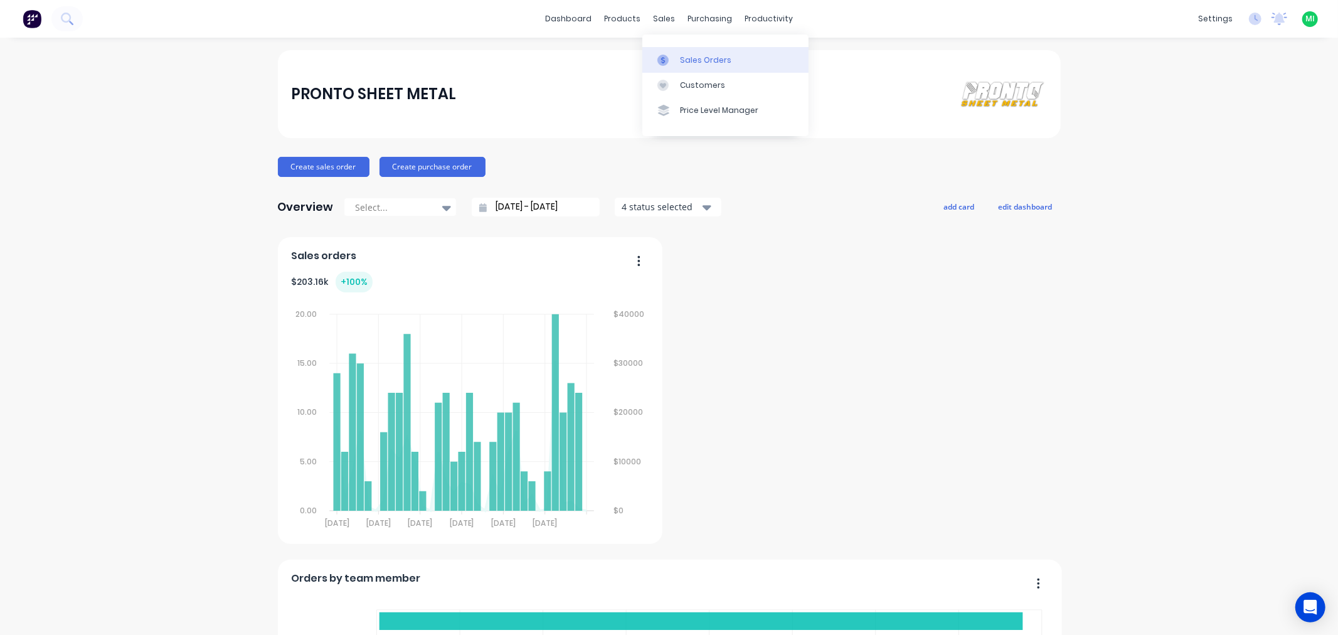
drag, startPoint x: 694, startPoint y: 63, endPoint x: 655, endPoint y: 70, distance: 39.5
click at [694, 63] on div "Sales Orders" at bounding box center [705, 60] width 51 height 11
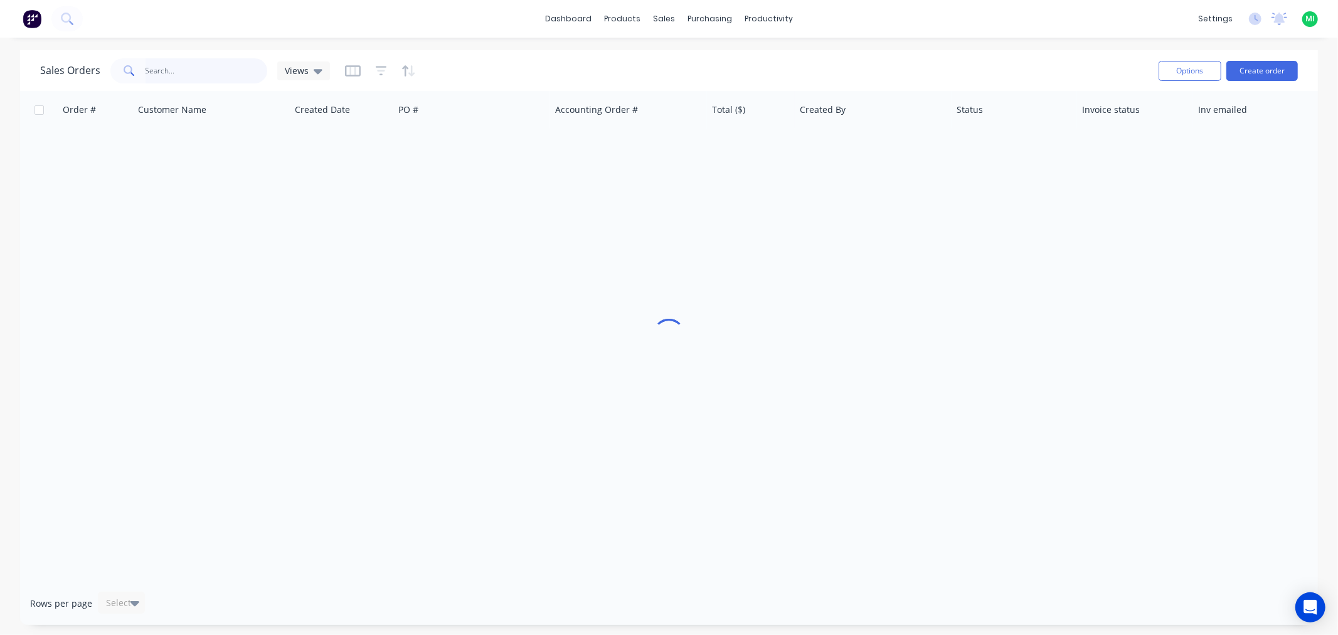
click at [222, 76] on input "text" at bounding box center [207, 70] width 122 height 25
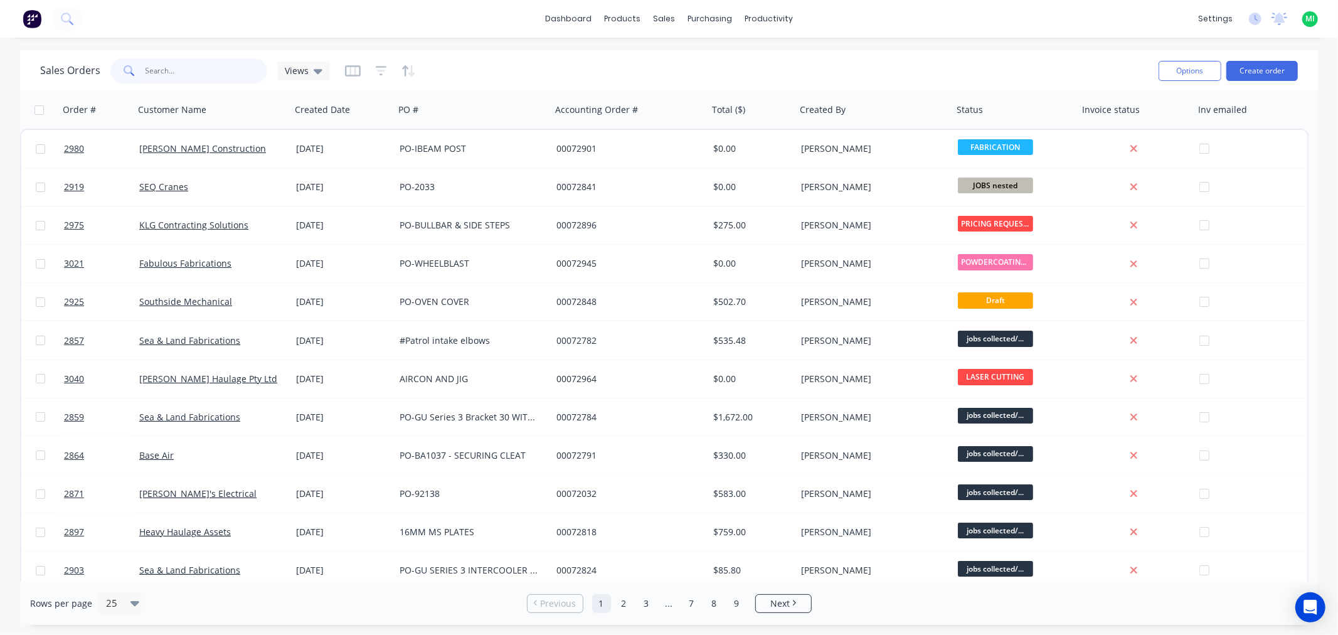
paste input "2925"
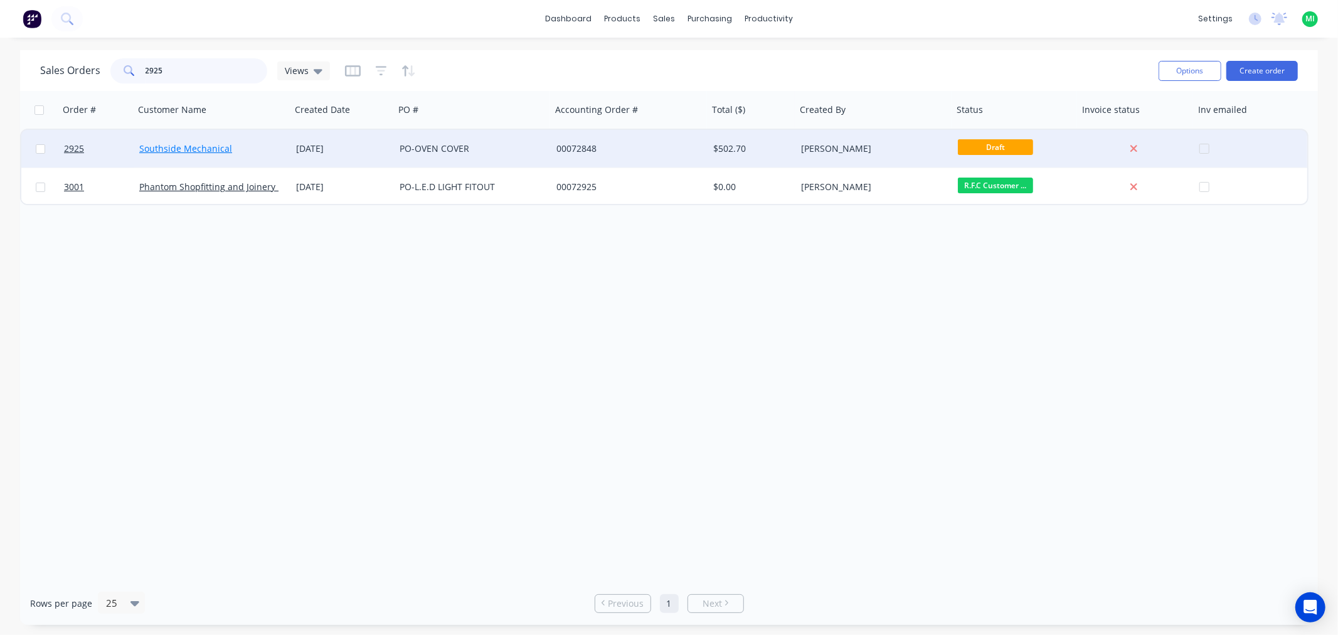
type input "2925"
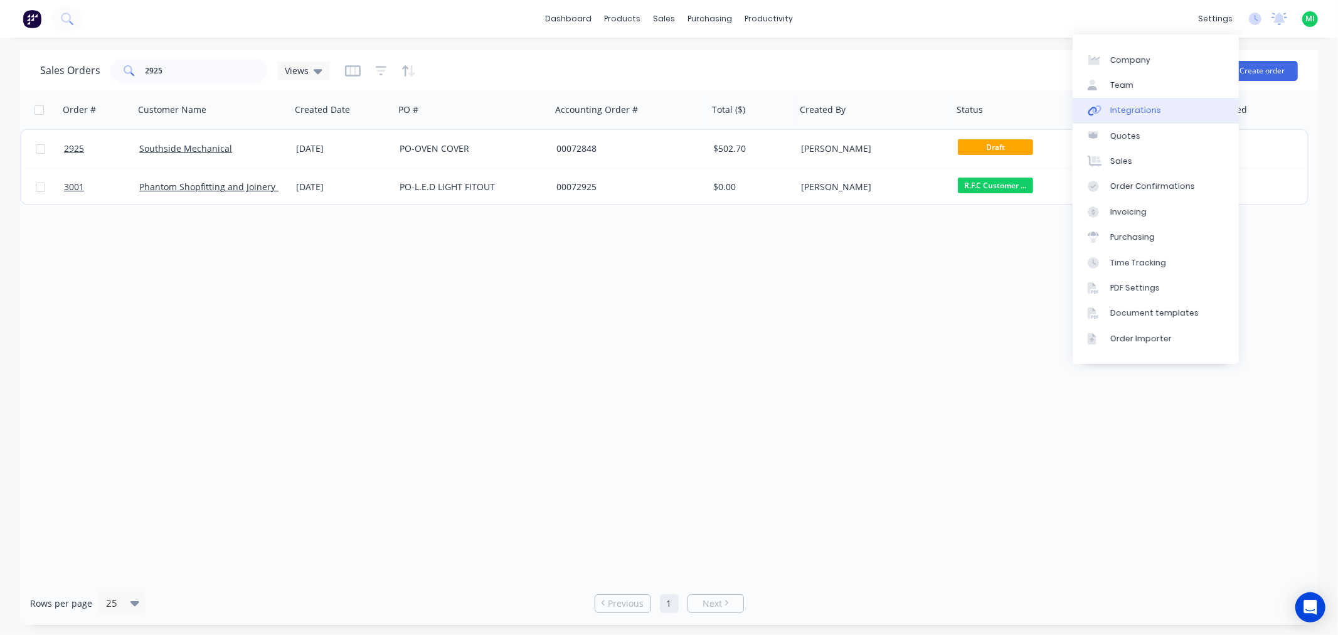
drag, startPoint x: 1157, startPoint y: 112, endPoint x: 1171, endPoint y: 104, distance: 16.6
click at [1157, 112] on link "Integrations" at bounding box center [1156, 110] width 166 height 25
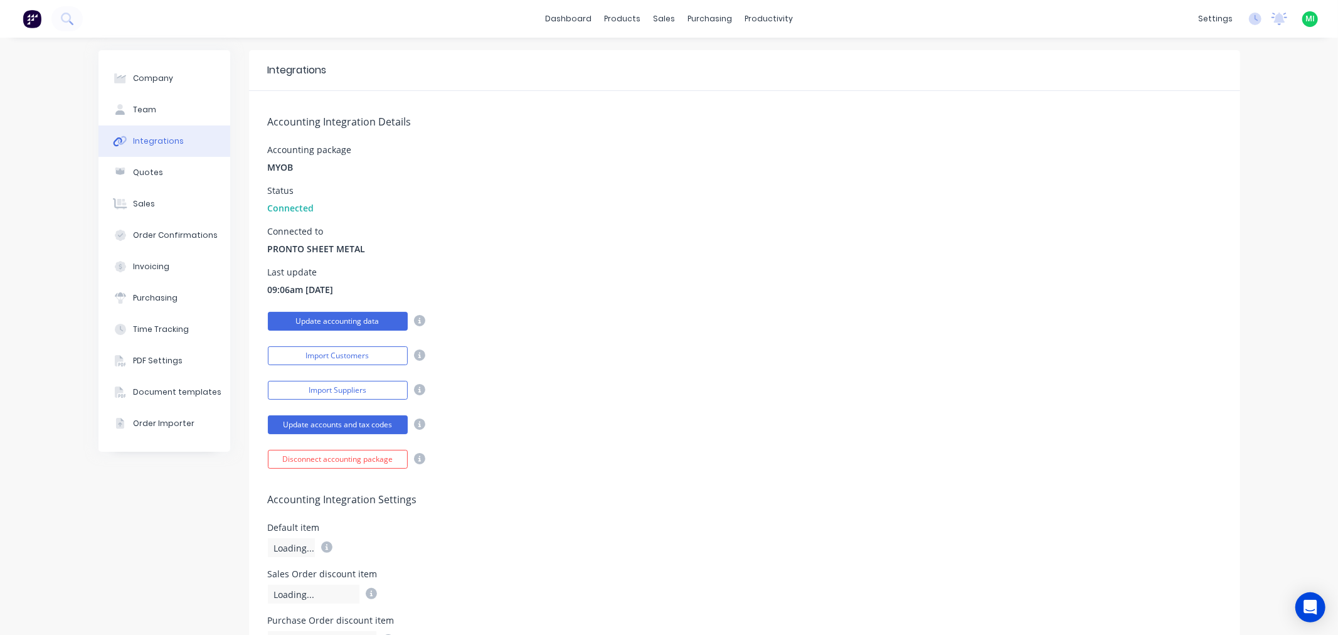
click at [362, 316] on button "Update accounting data" at bounding box center [338, 321] width 140 height 19
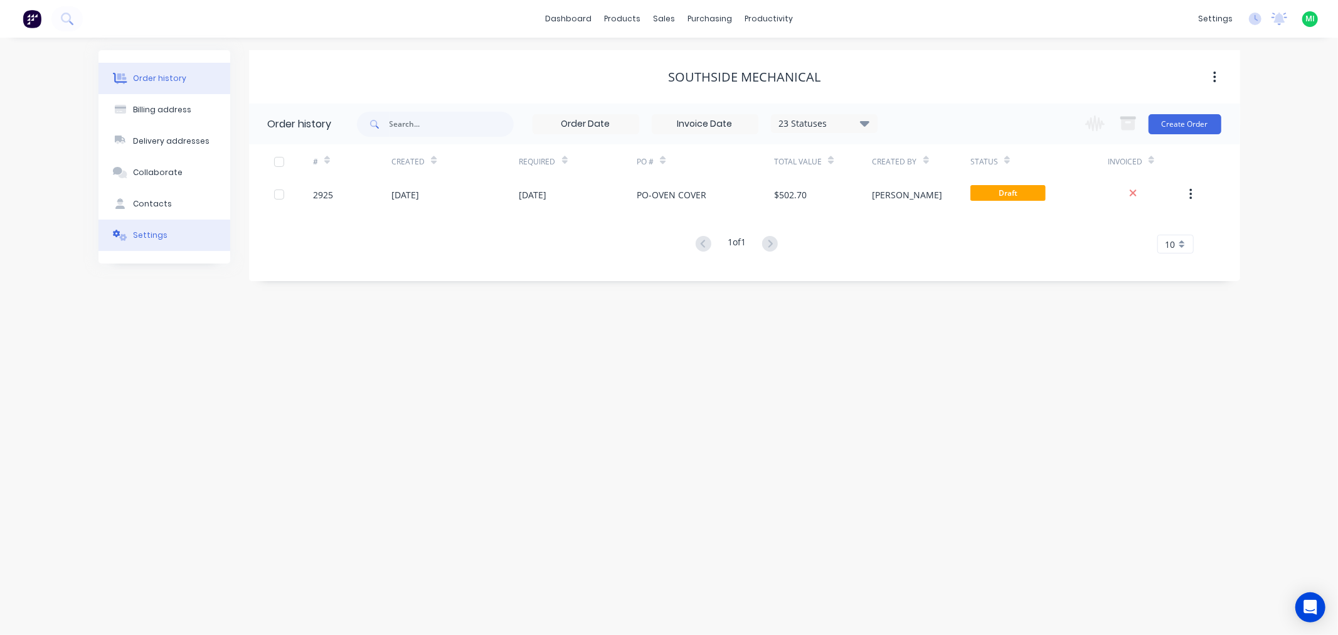
click at [141, 225] on button "Settings" at bounding box center [165, 235] width 132 height 31
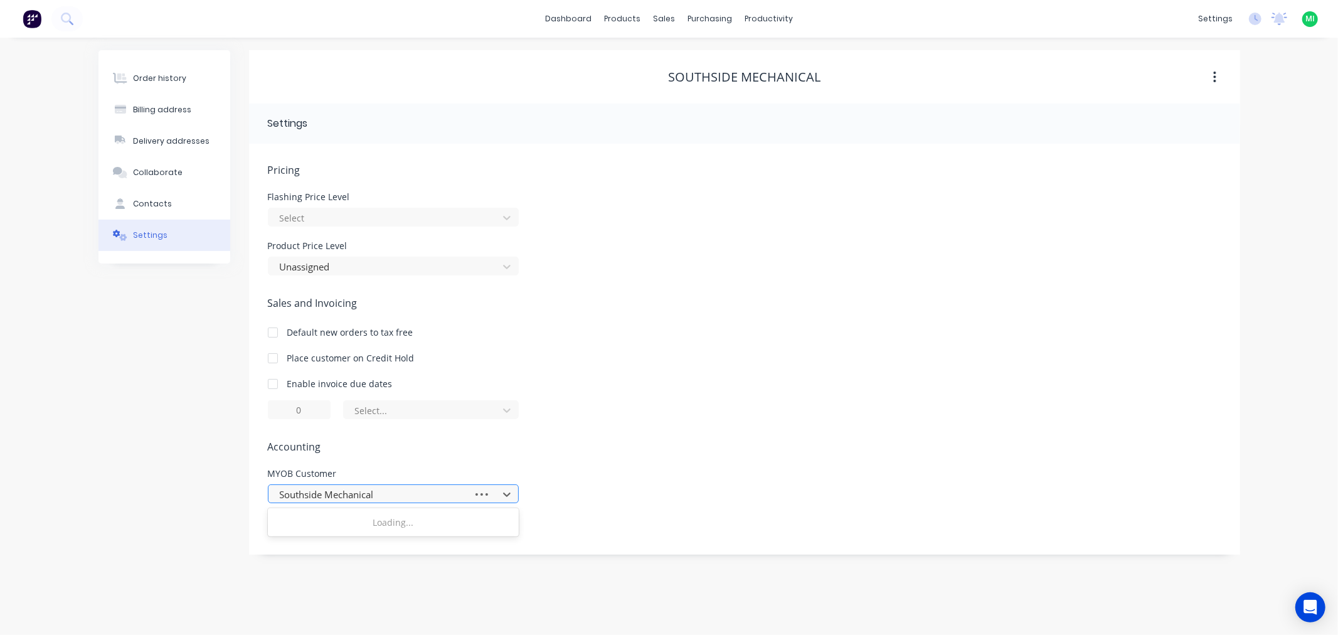
click at [386, 500] on div at bounding box center [373, 495] width 188 height 16
type input "southside"
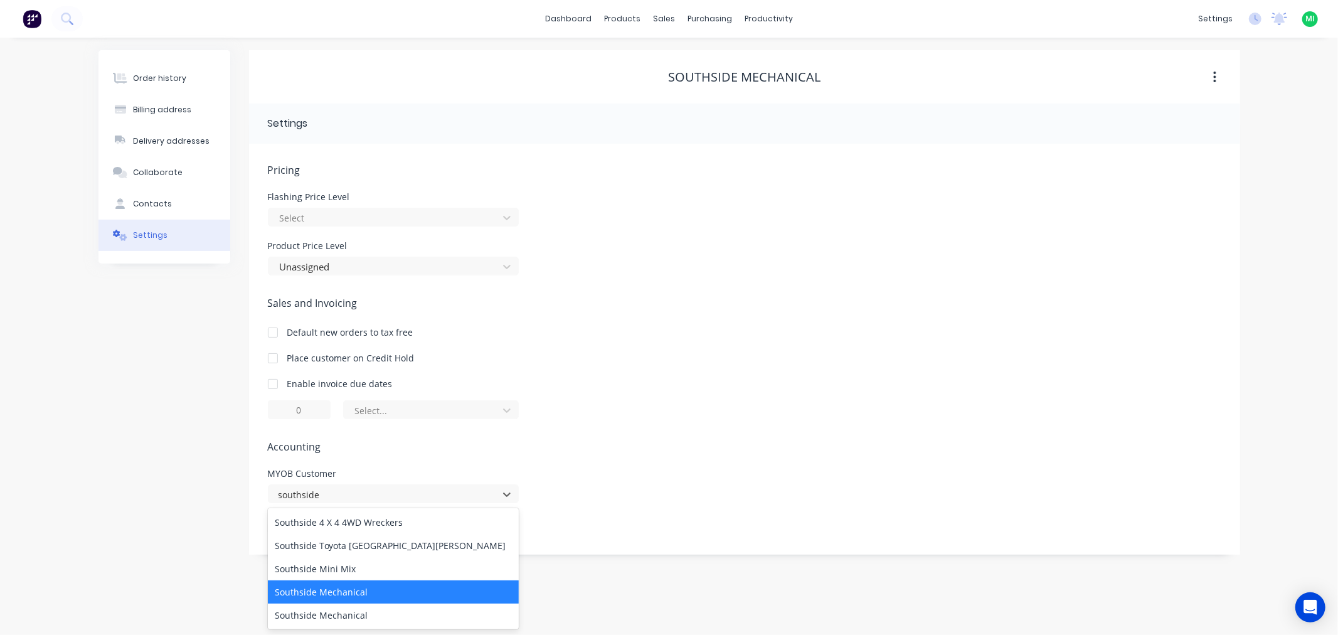
click at [347, 595] on div "Southside Mechanical" at bounding box center [393, 591] width 251 height 23
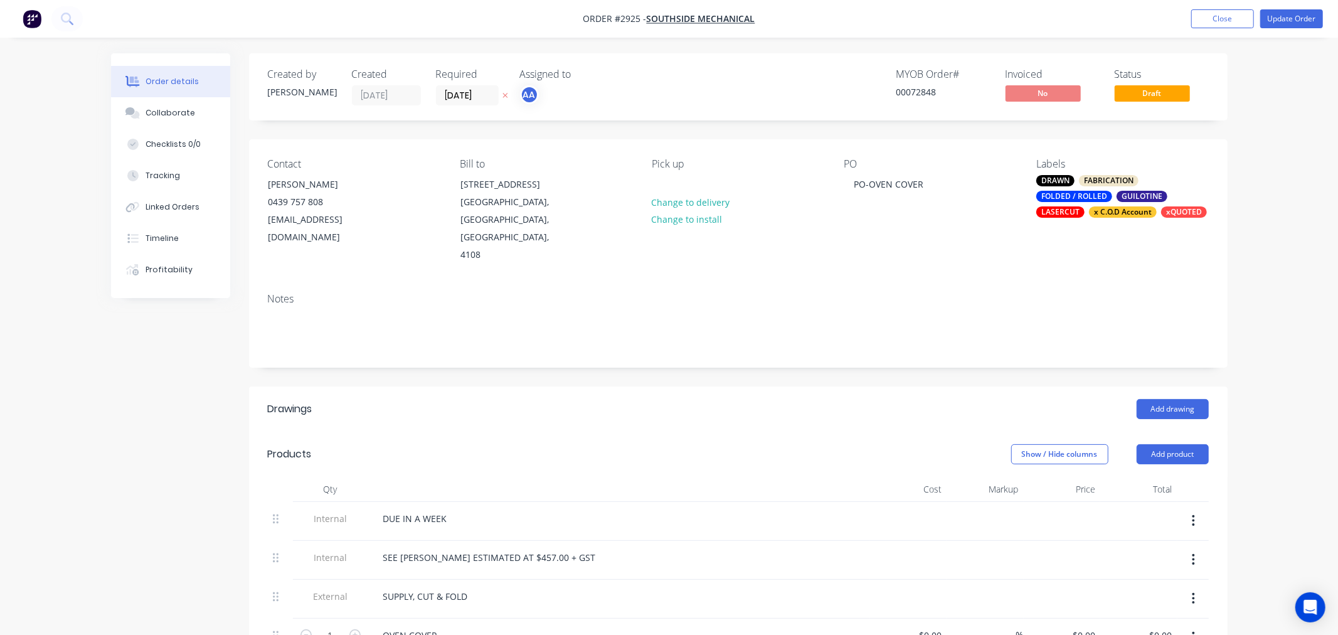
type input "$457.00"
click at [1279, 21] on button "Update Order" at bounding box center [1281, 18] width 63 height 19
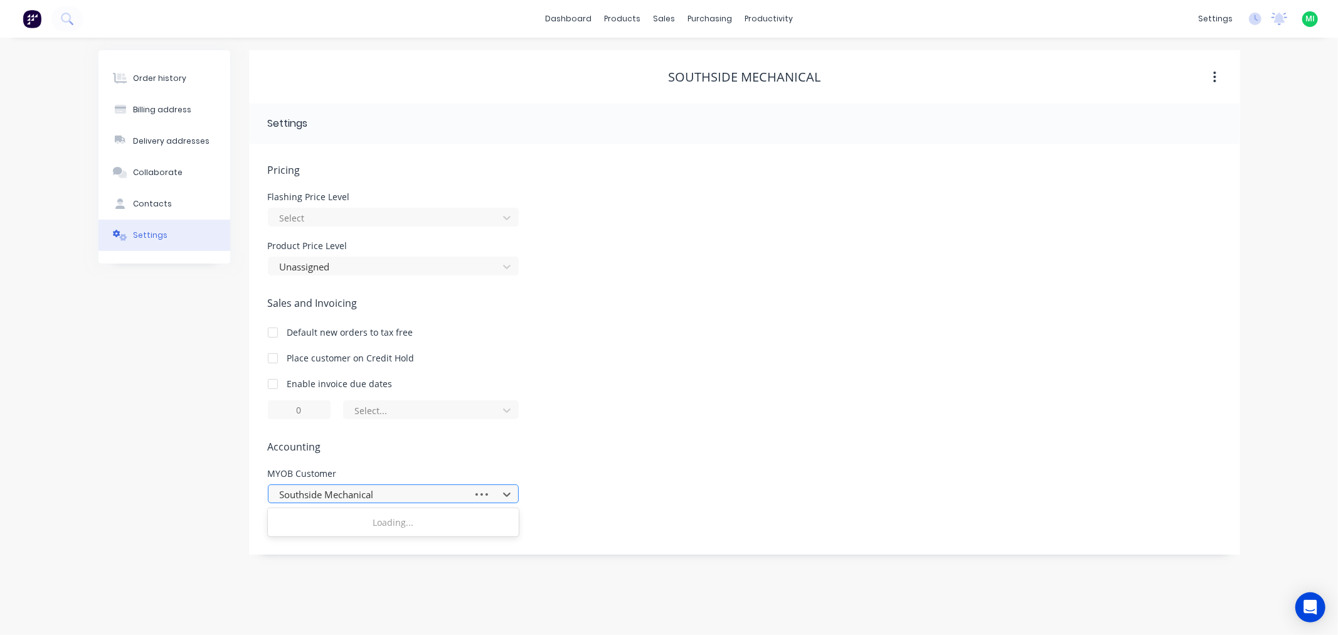
click at [391, 493] on div at bounding box center [373, 495] width 188 height 16
type input "southside"
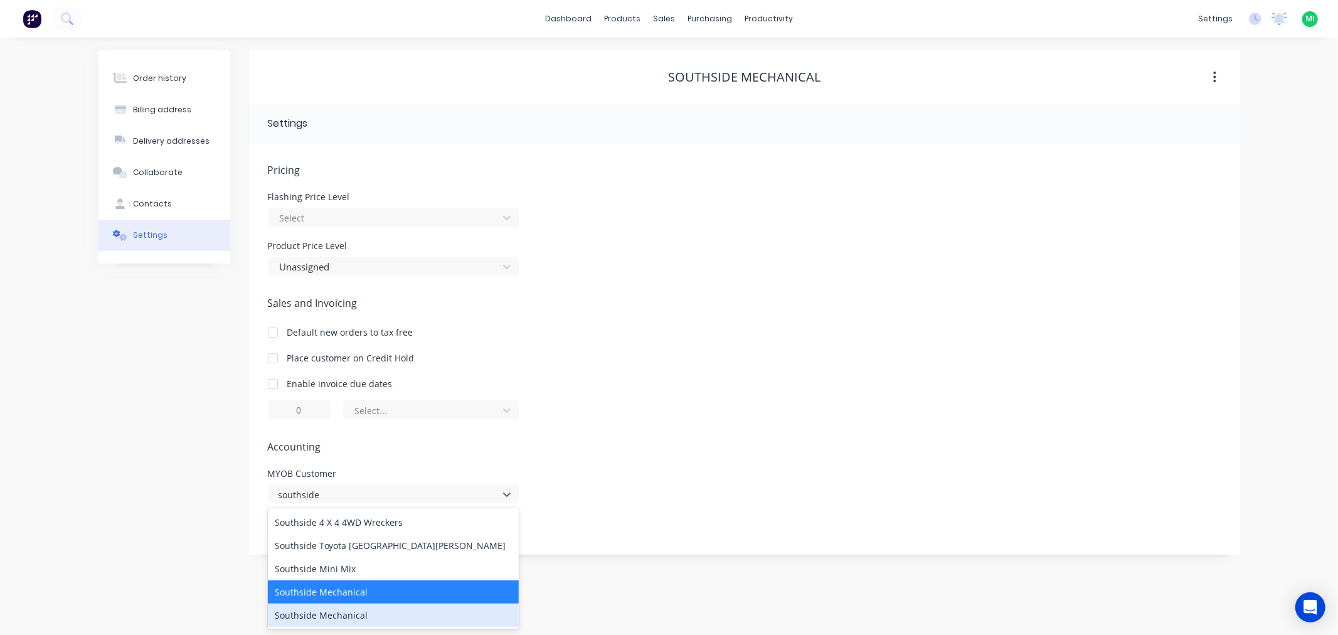
click at [371, 612] on div "Southside Mechanical" at bounding box center [393, 615] width 251 height 23
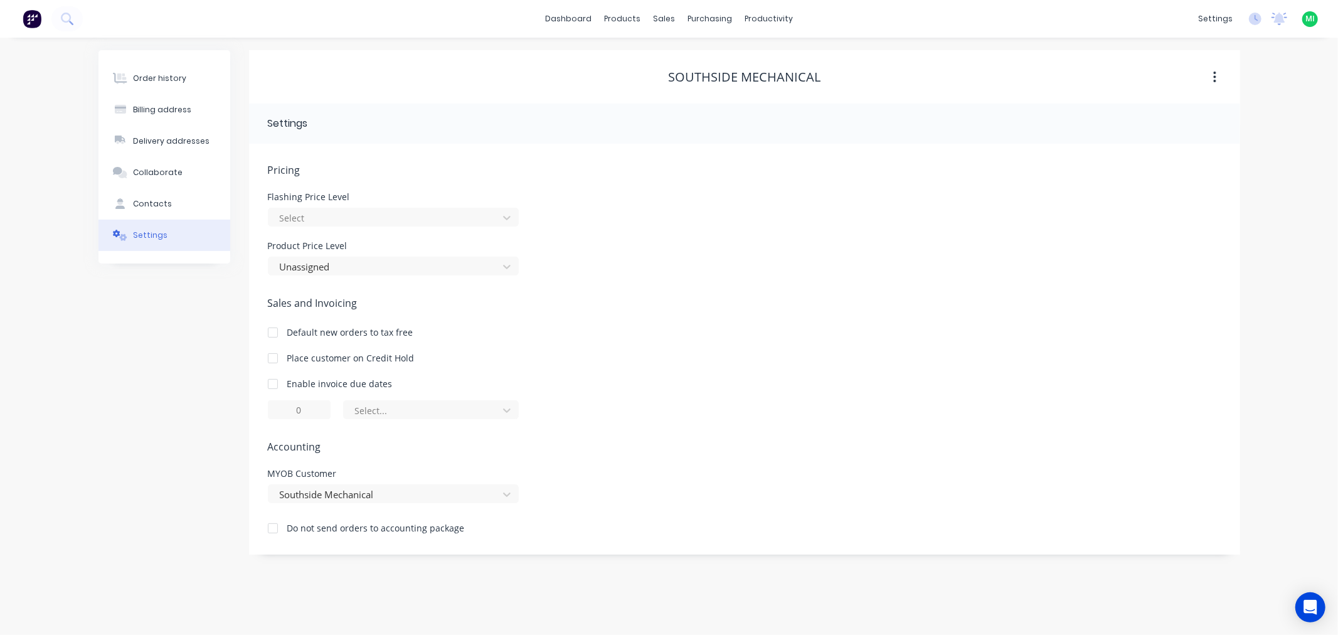
click at [373, 601] on div "Order history Billing address Delivery addresses Collaborate Contacts Settings …" at bounding box center [669, 336] width 1338 height 597
click at [171, 77] on div "Order history" at bounding box center [159, 78] width 53 height 11
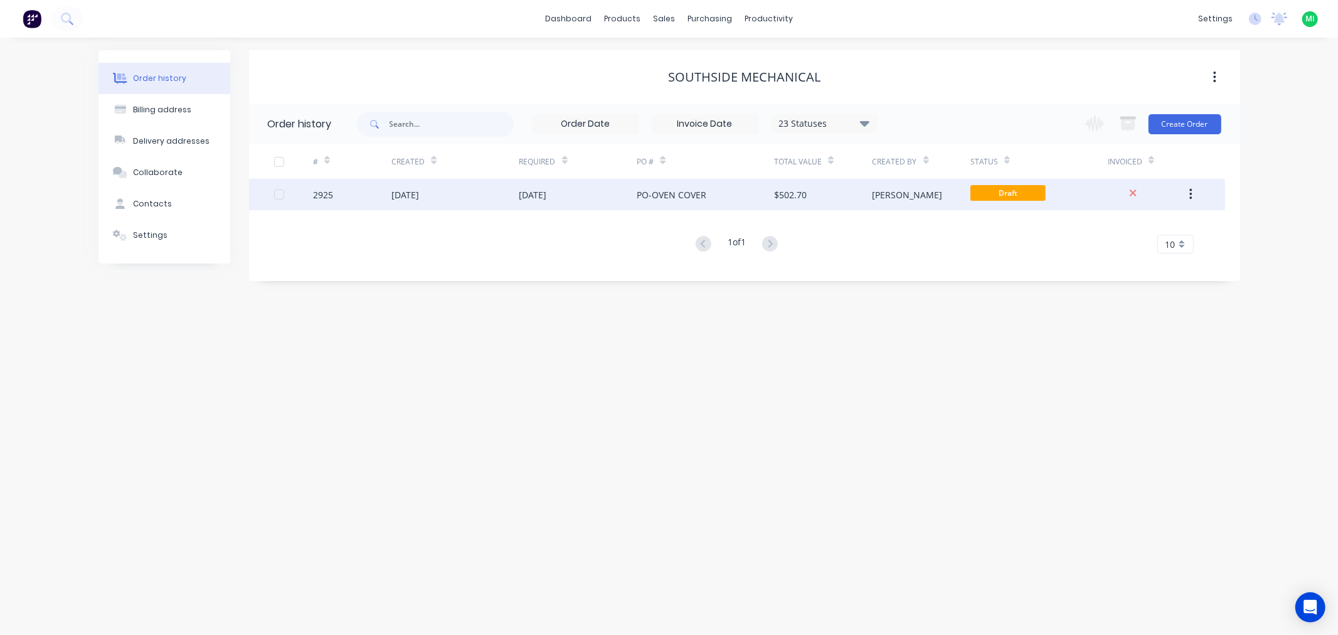
click at [505, 195] on div "[DATE]" at bounding box center [455, 194] width 127 height 31
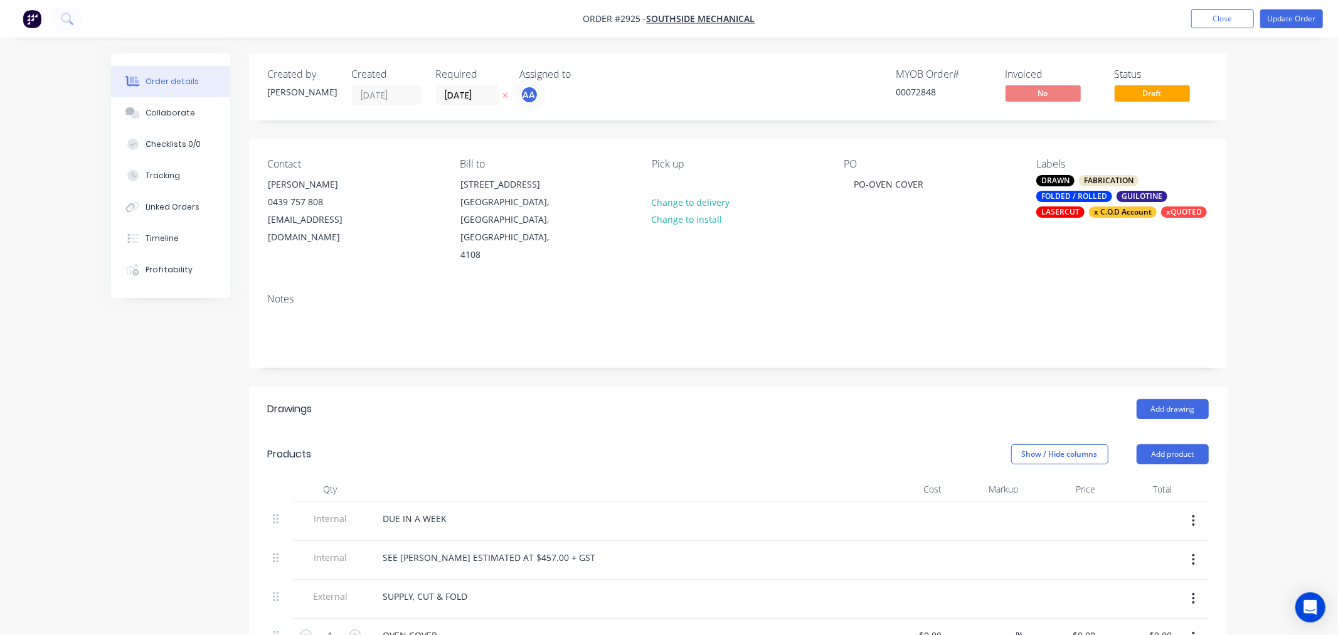
type input "$457.00"
click at [1288, 14] on button "Update Order" at bounding box center [1281, 18] width 63 height 19
